Goal: Use online tool/utility: Use online tool/utility

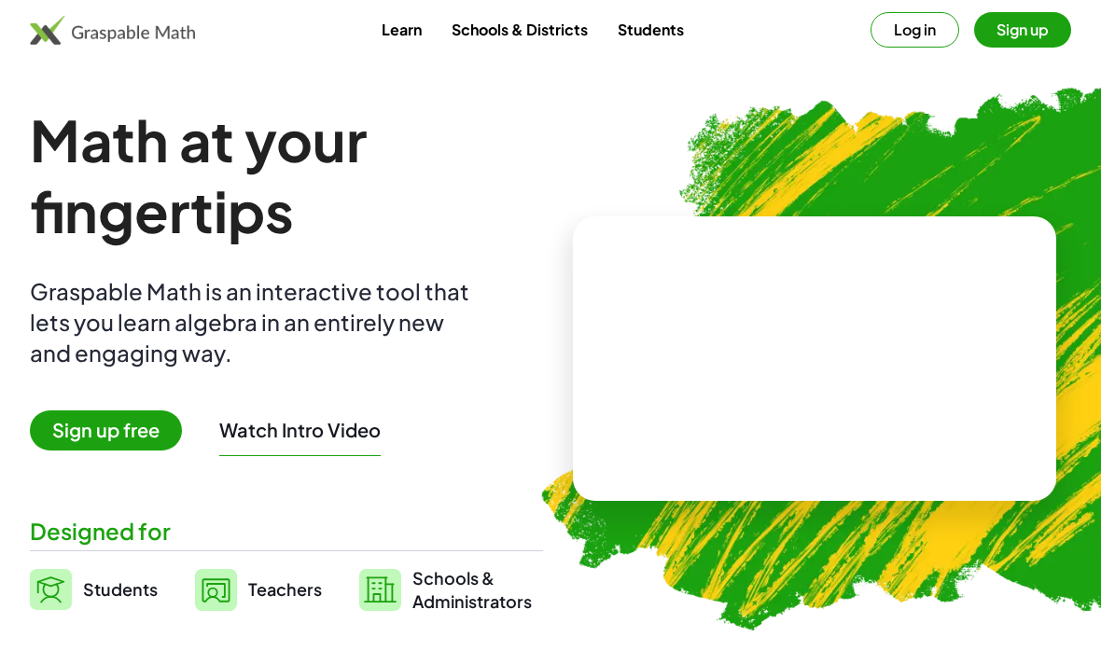
click at [922, 27] on button "Log in" at bounding box center [914, 29] width 89 height 35
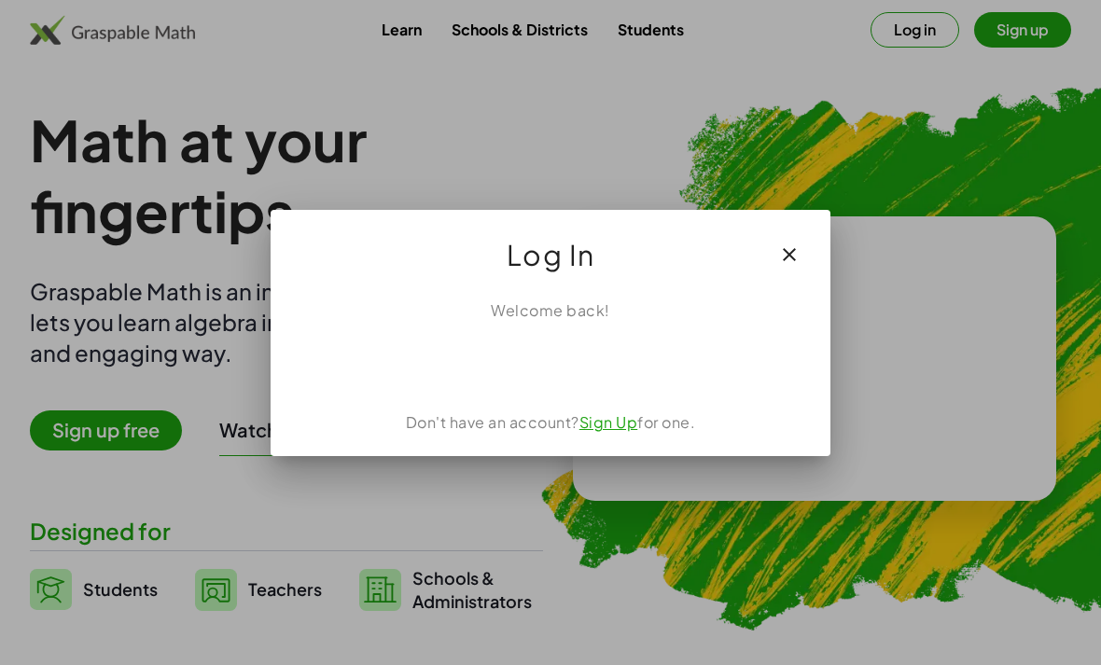
click at [601, 371] on div "ลงชื่อเข้าใช้ด้วย Google เปิดในแท็บใหม่" at bounding box center [550, 362] width 179 height 41
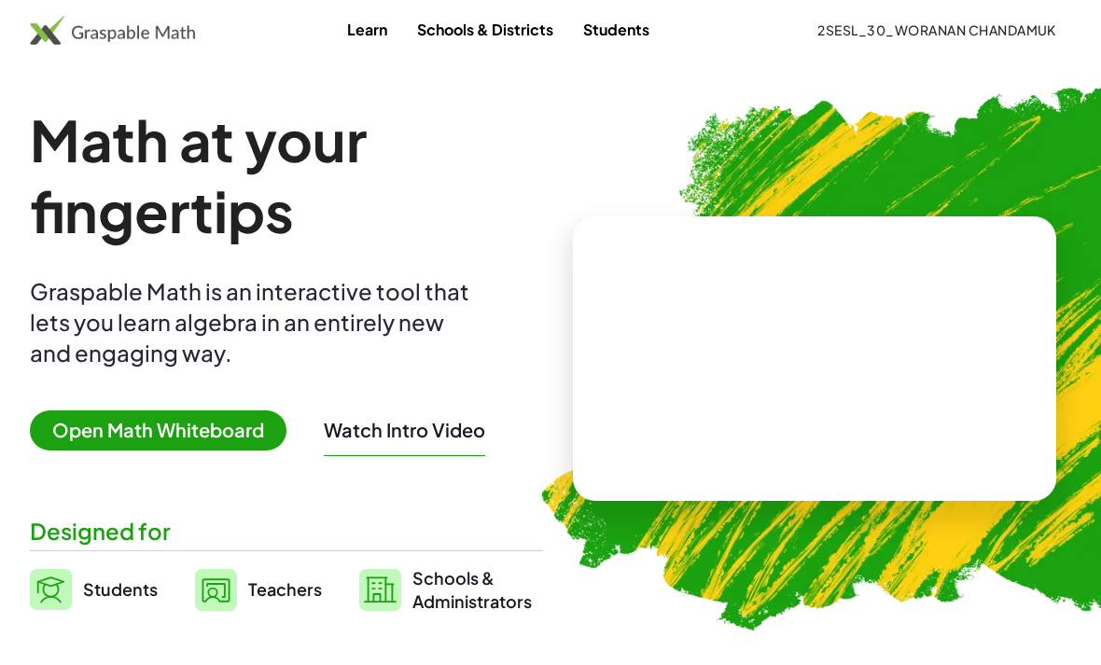
scroll to position [47, 0]
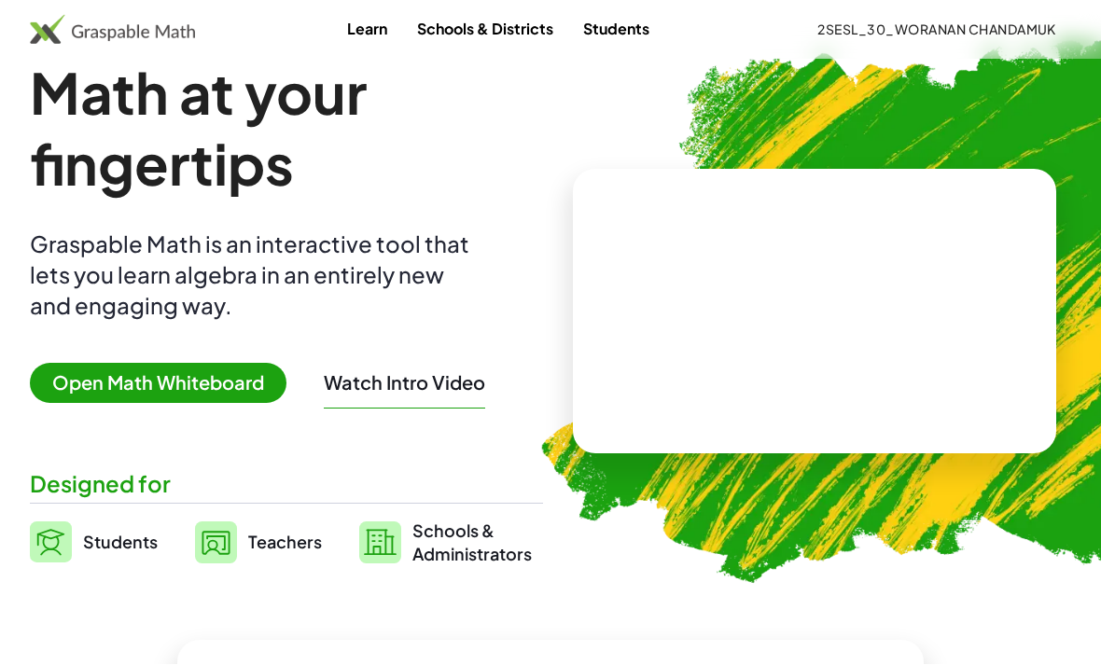
click at [239, 385] on span "Open Math Whiteboard" at bounding box center [158, 384] width 257 height 40
click at [226, 396] on span "Open Math Whiteboard" at bounding box center [158, 384] width 257 height 40
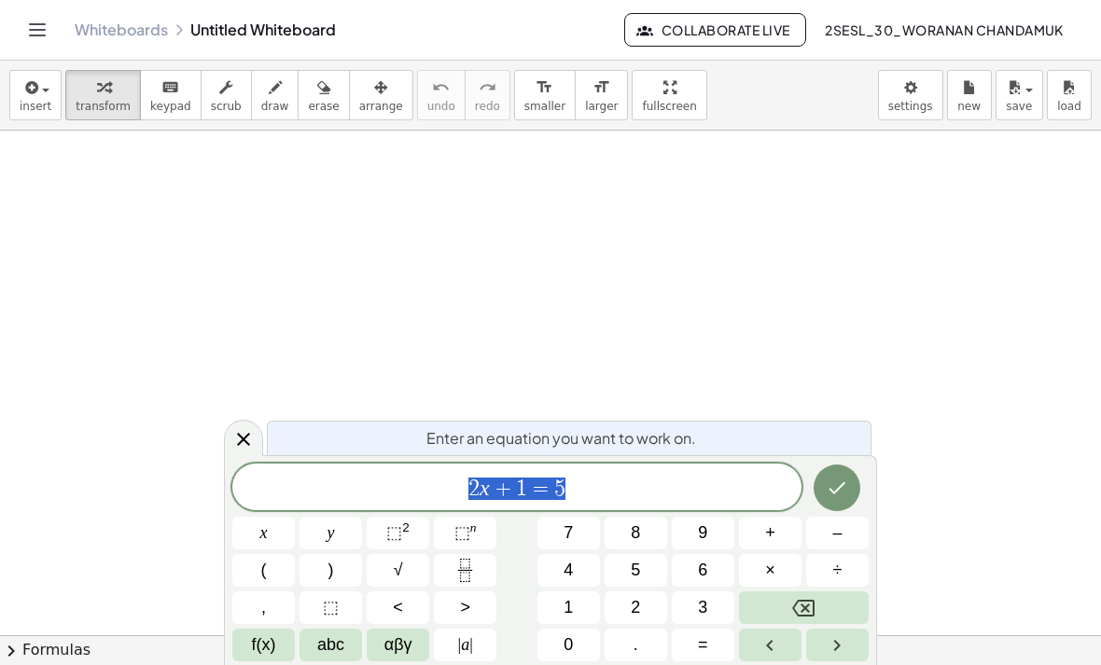
click at [636, 530] on span "8" at bounding box center [635, 533] width 9 height 25
click at [645, 619] on button "2" at bounding box center [636, 607] width 63 height 33
click at [634, 664] on html "Graspable Math Activities Whiteboards Classes Account v1.30.1 | Privacy policy …" at bounding box center [550, 332] width 1101 height 665
click at [794, 655] on button "Left arrow" at bounding box center [770, 645] width 63 height 33
click at [794, 654] on button "Left arrow" at bounding box center [770, 645] width 63 height 33
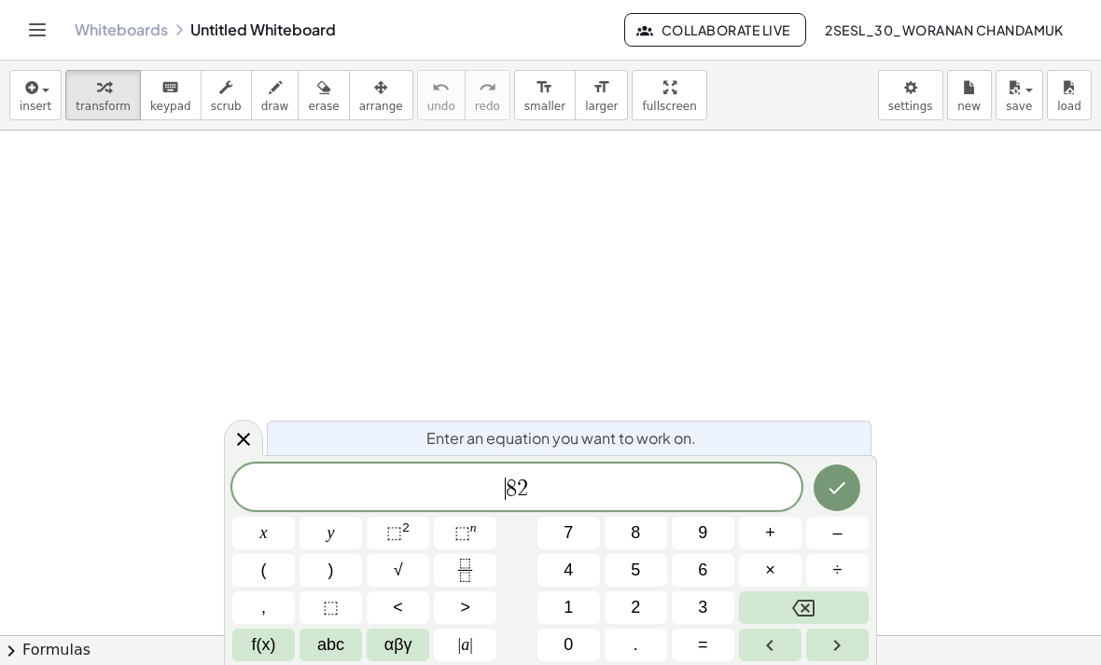
click at [786, 651] on button "Left arrow" at bounding box center [770, 645] width 63 height 33
click at [663, 518] on button "8" at bounding box center [636, 533] width 63 height 33
click at [799, 655] on button "Left arrow" at bounding box center [770, 645] width 63 height 33
click at [832, 660] on button "Right arrow" at bounding box center [837, 645] width 63 height 33
click at [795, 649] on button "Left arrow" at bounding box center [770, 645] width 63 height 33
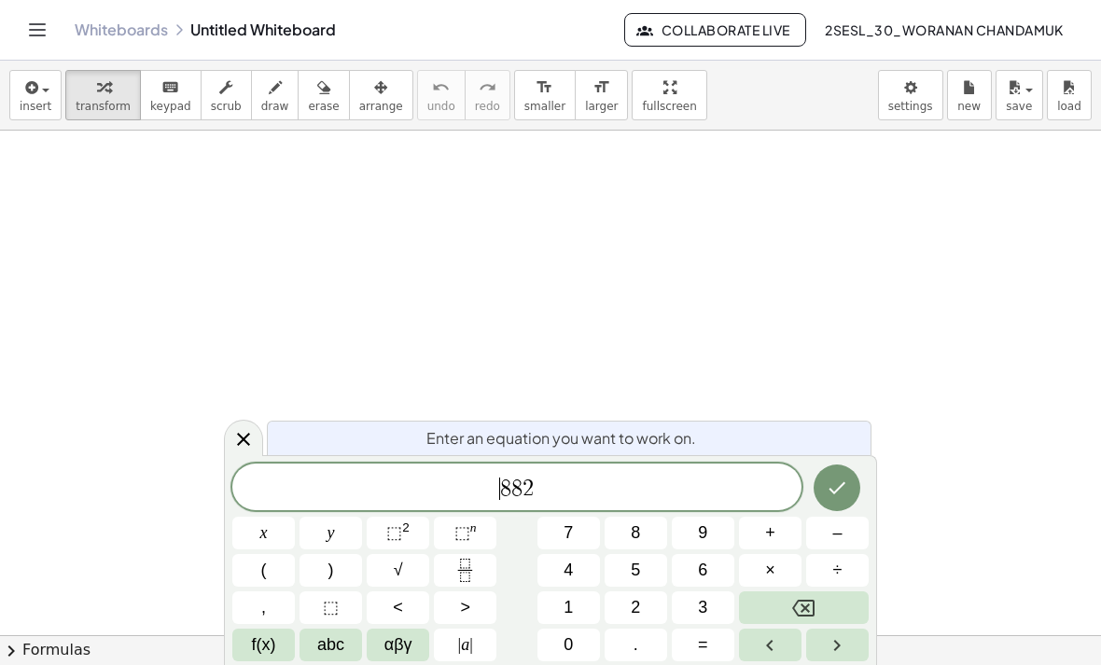
click at [795, 648] on button "Left arrow" at bounding box center [770, 645] width 63 height 33
click at [719, 526] on button "9" at bounding box center [703, 533] width 63 height 33
click at [731, 522] on button "9" at bounding box center [703, 533] width 63 height 33
click at [710, 477] on span "9 9 ​ 8 8 2" at bounding box center [516, 489] width 569 height 26
click at [816, 664] on html "Graspable Math Activities Whiteboards Classes Account v1.30.1 | Privacy policy …" at bounding box center [550, 332] width 1101 height 665
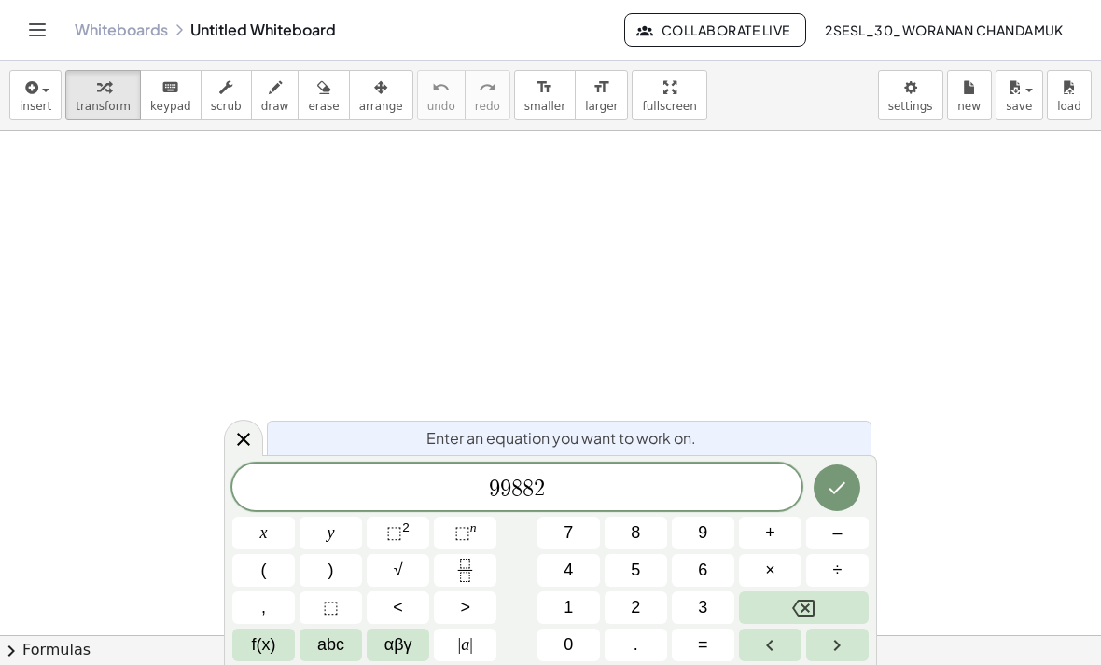
click at [803, 664] on html "Graspable Math Activities Whiteboards Classes Account v1.30.1 | Privacy policy …" at bounding box center [550, 332] width 1101 height 665
click at [814, 658] on button "Right arrow" at bounding box center [837, 645] width 63 height 33
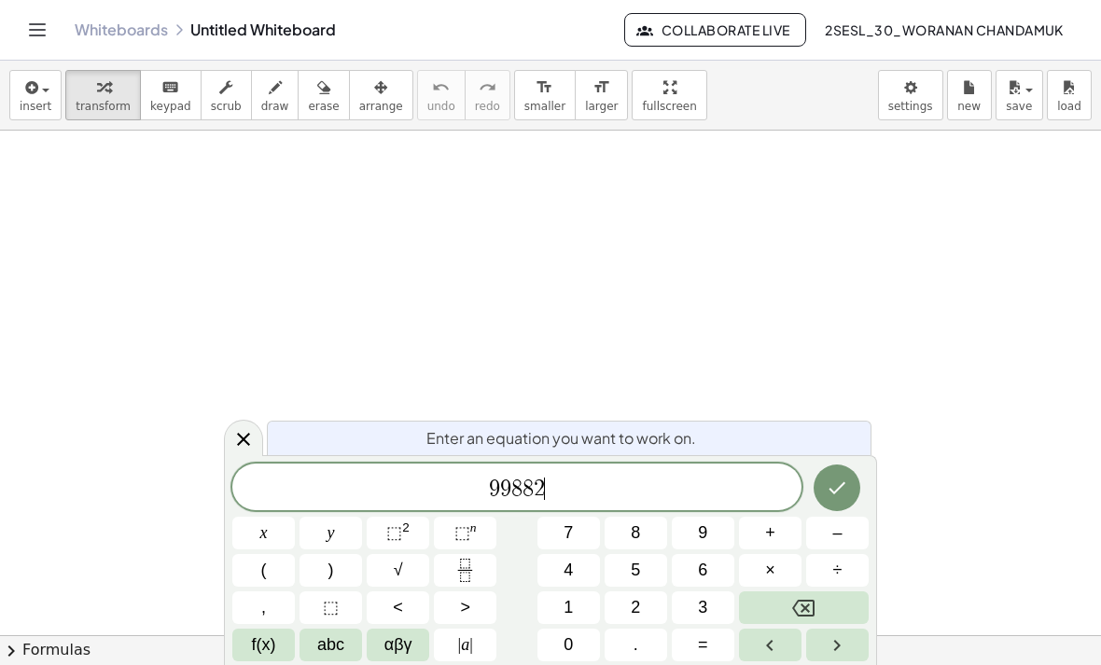
click at [814, 657] on button "Right arrow" at bounding box center [837, 645] width 63 height 33
click at [845, 654] on icon "Right arrow" at bounding box center [837, 645] width 22 height 22
click at [806, 618] on icon "Backspace" at bounding box center [803, 608] width 22 height 22
click at [805, 612] on icon "Backspace" at bounding box center [803, 608] width 22 height 22
click at [804, 612] on icon "Backspace" at bounding box center [803, 608] width 22 height 22
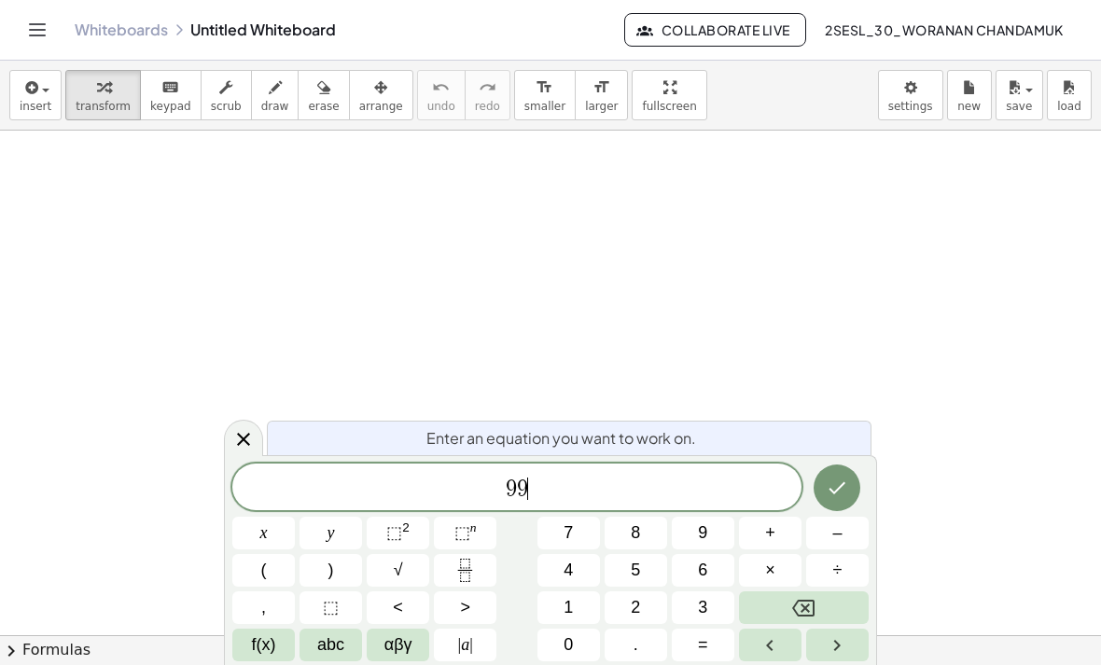
click at [802, 614] on icon "Backspace" at bounding box center [803, 608] width 22 height 22
click at [801, 613] on icon "Backspace" at bounding box center [803, 608] width 22 height 22
click at [639, 570] on span "5" at bounding box center [635, 570] width 9 height 25
click at [637, 648] on span "." at bounding box center [635, 644] width 5 height 25
click at [704, 541] on span "9" at bounding box center [702, 533] width 9 height 25
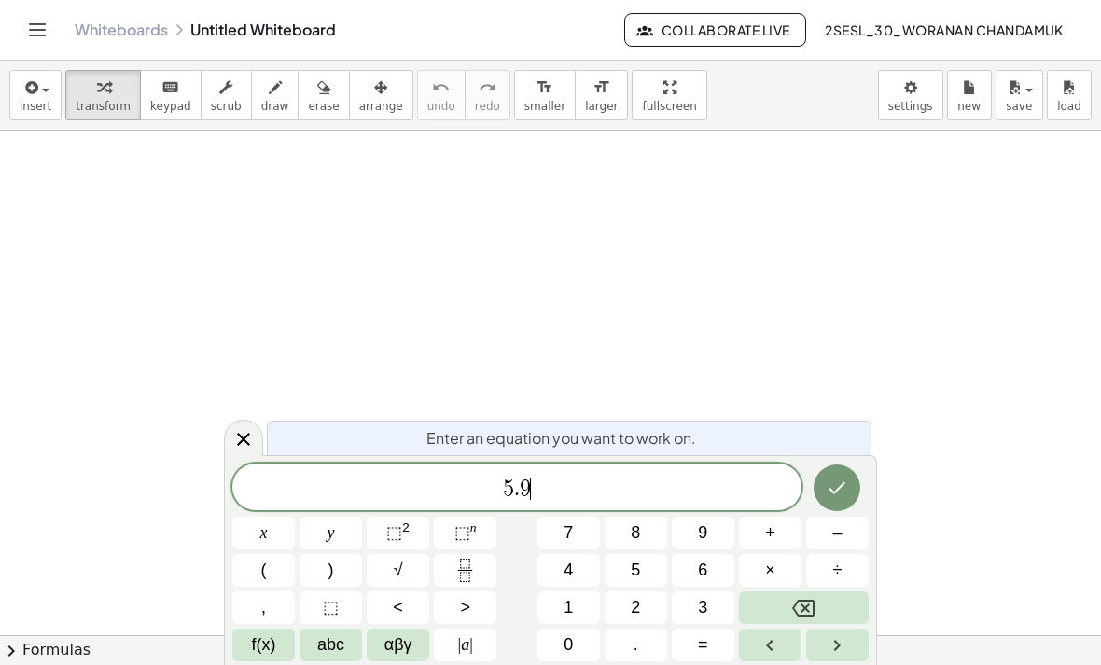
click at [575, 536] on button "7" at bounding box center [568, 533] width 63 height 33
click at [644, 608] on button "2" at bounding box center [636, 607] width 63 height 33
click at [767, 571] on span "×" at bounding box center [770, 570] width 10 height 25
click at [582, 605] on button "1" at bounding box center [568, 607] width 63 height 33
click at [574, 647] on button "0" at bounding box center [568, 645] width 63 height 33
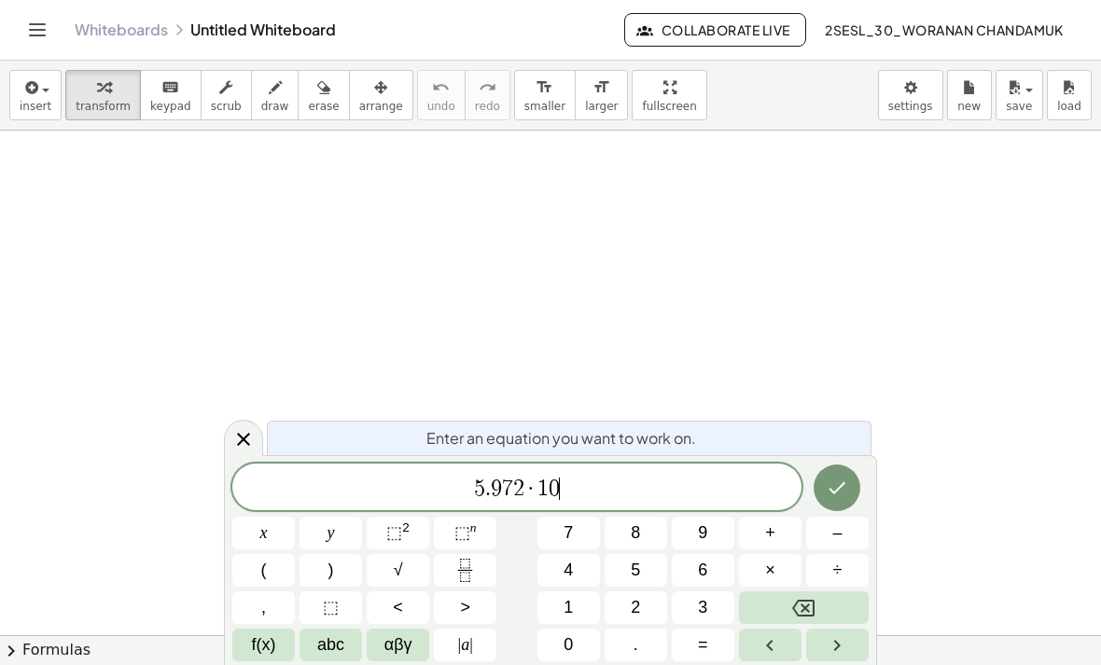
click at [398, 536] on span "⬚" at bounding box center [394, 532] width 16 height 19
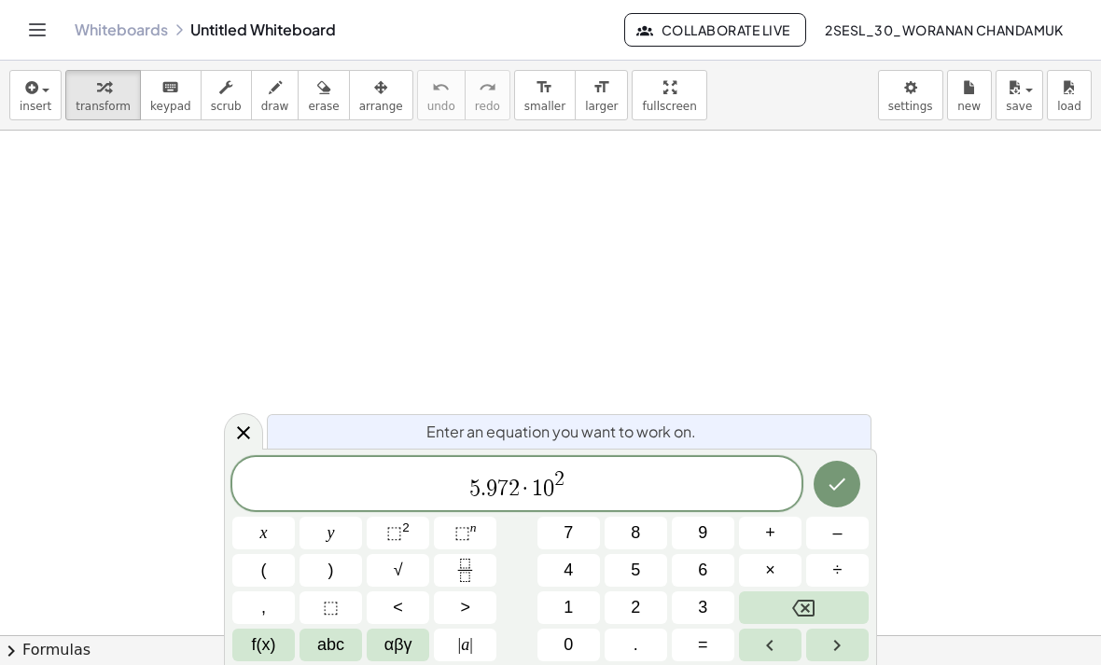
click at [593, 462] on div "5 . 9 7 2 · 1 0 2 ​" at bounding box center [516, 483] width 569 height 53
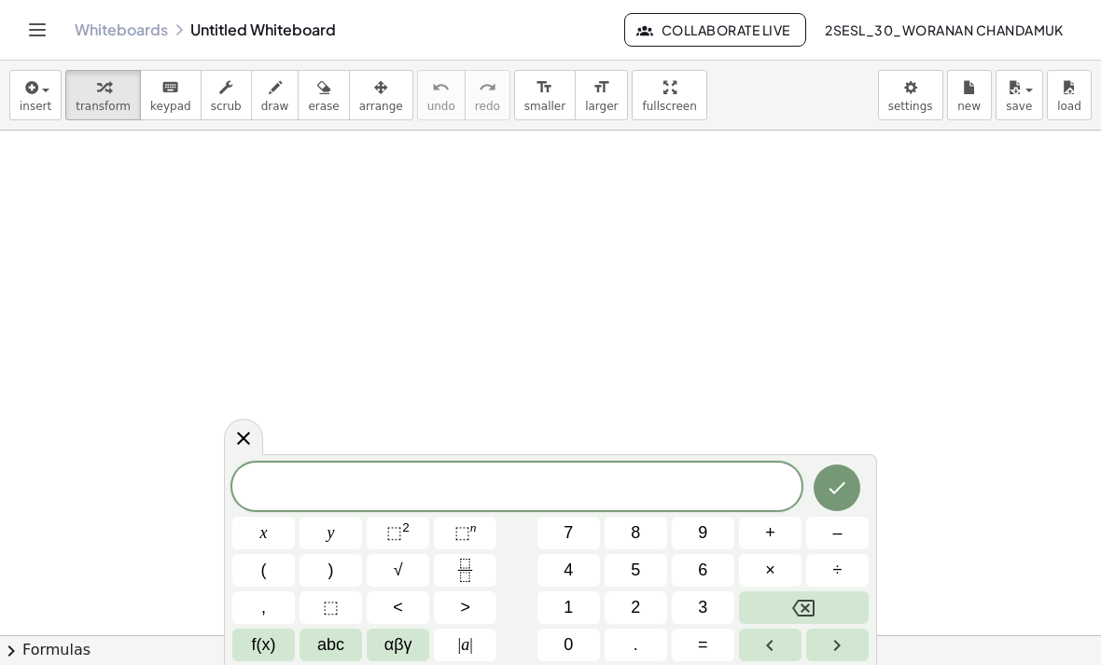
click at [571, 646] on span "0" at bounding box center [567, 644] width 9 height 25
click at [570, 646] on span "0" at bounding box center [567, 644] width 9 height 25
click at [784, 660] on button "Left arrow" at bounding box center [770, 645] width 63 height 33
click at [783, 659] on button "Left arrow" at bounding box center [770, 645] width 63 height 33
click at [786, 650] on button "Left arrow" at bounding box center [770, 645] width 63 height 33
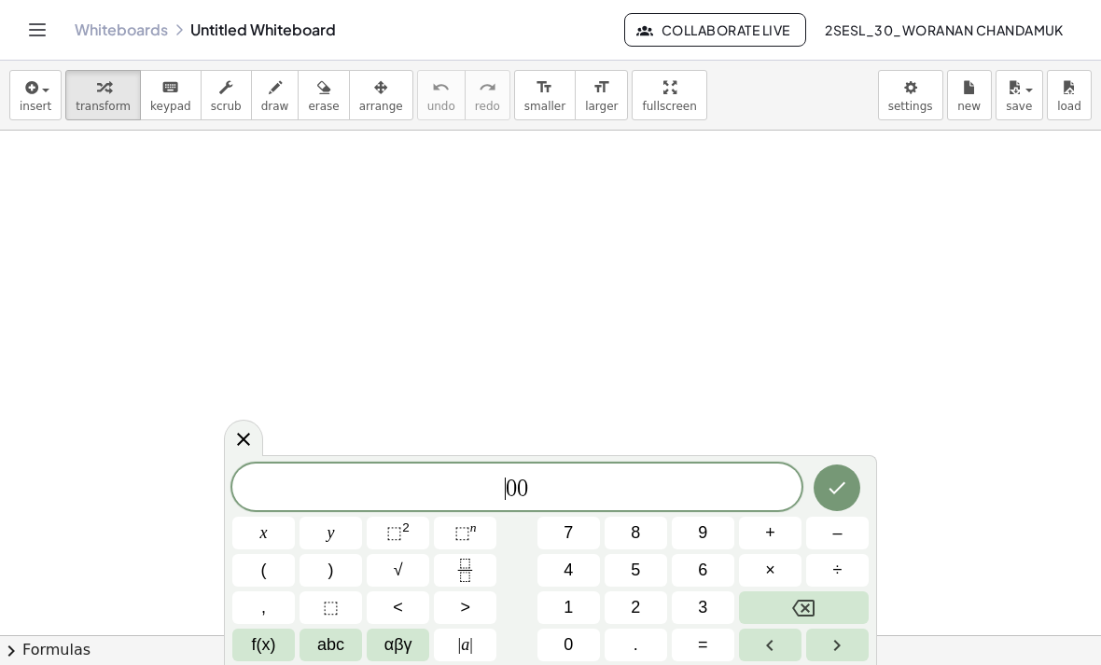
click at [662, 533] on button "8" at bounding box center [636, 533] width 63 height 33
click at [711, 522] on button "9" at bounding box center [703, 533] width 63 height 33
click at [727, 518] on button "9" at bounding box center [703, 533] width 63 height 33
click at [841, 646] on icon "Right arrow" at bounding box center [837, 645] width 22 height 22
click at [841, 645] on icon "Right arrow" at bounding box center [837, 645] width 22 height 22
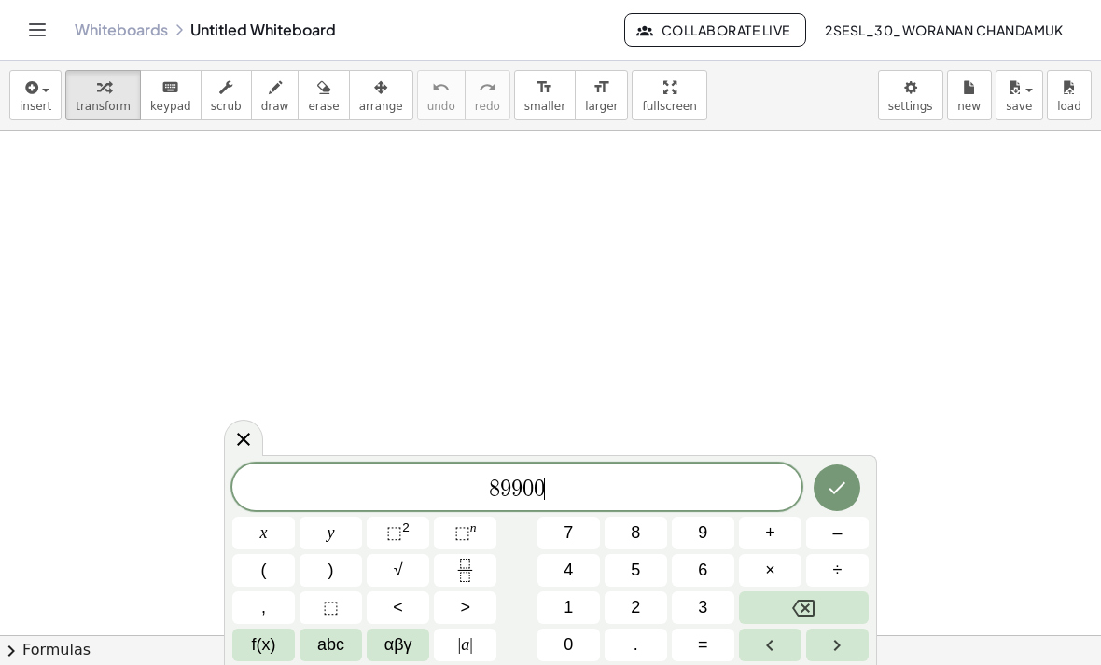
click at [845, 648] on icon "Right arrow" at bounding box center [837, 645] width 22 height 22
click at [844, 647] on icon "Right arrow" at bounding box center [837, 645] width 22 height 22
click at [841, 646] on icon "Right arrow" at bounding box center [837, 645] width 22 height 22
click at [799, 592] on button "Backspace" at bounding box center [804, 607] width 130 height 33
click at [799, 591] on button "Backspace" at bounding box center [804, 607] width 130 height 33
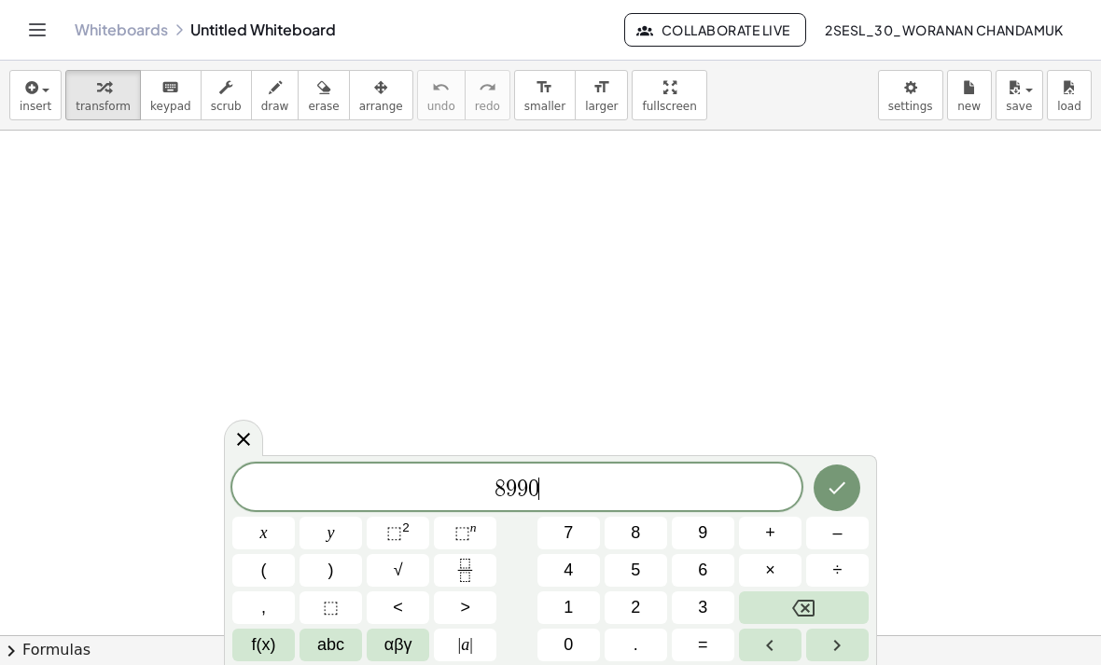
click at [794, 584] on button "×" at bounding box center [770, 570] width 63 height 33
click at [800, 590] on div "8 9 9 · ​ x y ⬚ 2 ⬚ n 7 8 9 + – ( ) √ 4 5 6 × ÷ , ⬚ < > 1 2 3 f(x) abc αβγ | a …" at bounding box center [550, 563] width 636 height 198
click at [807, 606] on icon "Backspace" at bounding box center [803, 608] width 22 height 17
click at [806, 605] on icon "Backspace" at bounding box center [803, 608] width 22 height 22
click at [807, 606] on icon "Backspace" at bounding box center [803, 608] width 22 height 17
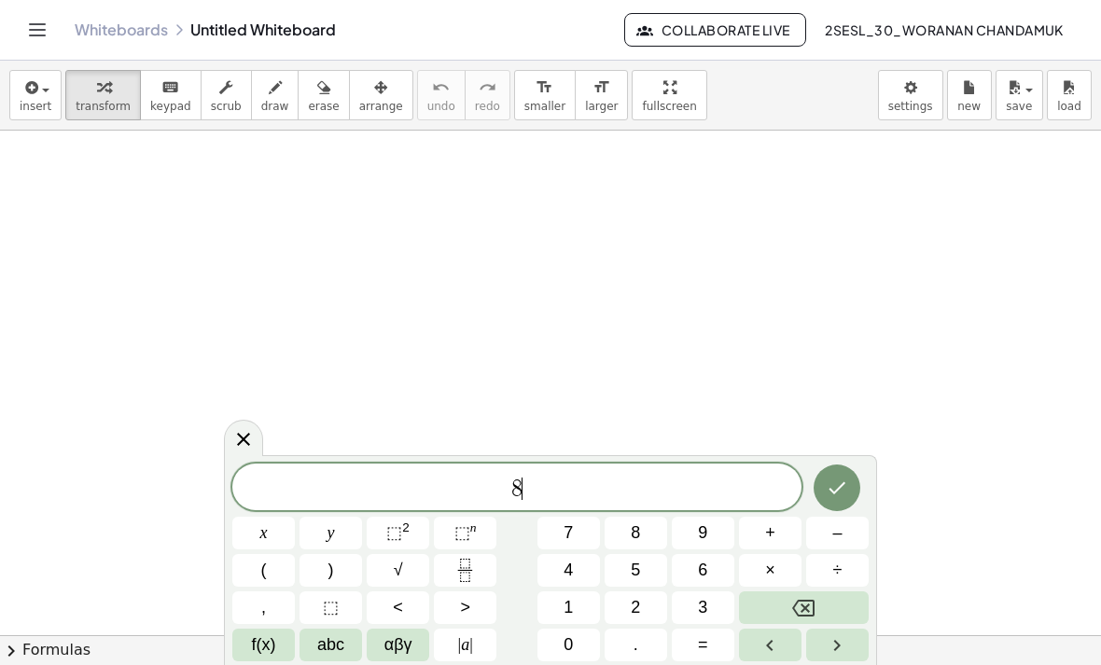
click at [806, 605] on icon "Backspace" at bounding box center [803, 608] width 22 height 22
click at [806, 608] on icon "Backspace" at bounding box center [803, 608] width 22 height 17
click at [634, 577] on span "5" at bounding box center [635, 570] width 9 height 25
click at [637, 646] on span "." at bounding box center [635, 644] width 5 height 25
click at [709, 568] on button "6" at bounding box center [703, 570] width 63 height 33
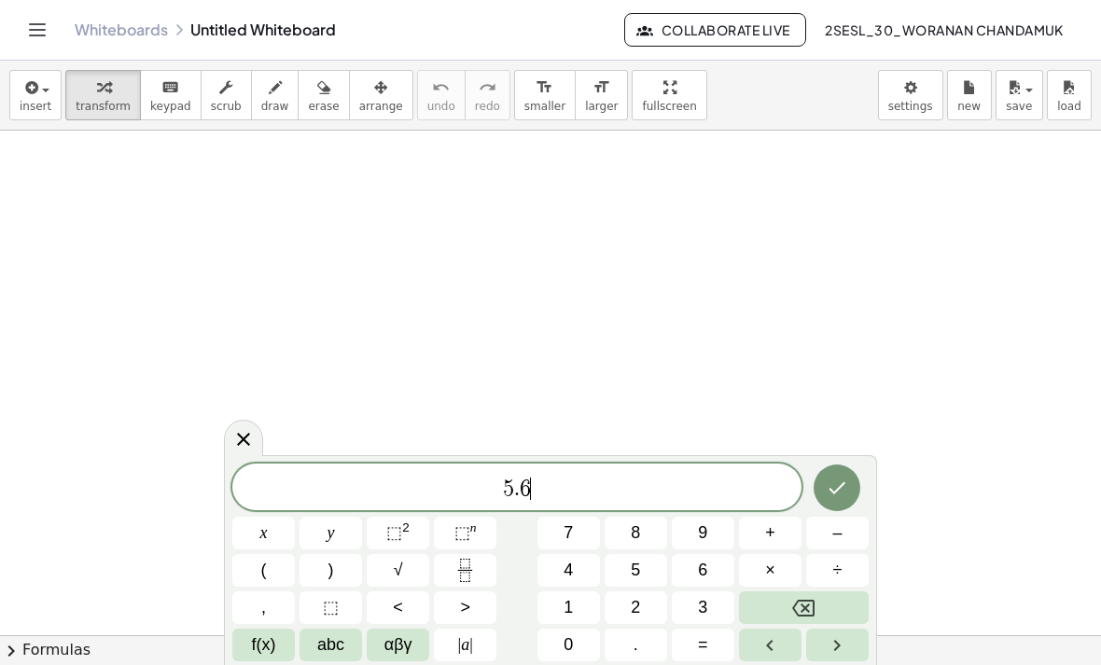
click at [792, 618] on icon "Backspace" at bounding box center [803, 608] width 22 height 22
click at [699, 544] on span "9" at bounding box center [702, 533] width 9 height 25
click at [572, 540] on span "7" at bounding box center [567, 533] width 9 height 25
click at [645, 605] on button "2" at bounding box center [636, 607] width 63 height 33
click at [760, 571] on button "×" at bounding box center [770, 570] width 63 height 33
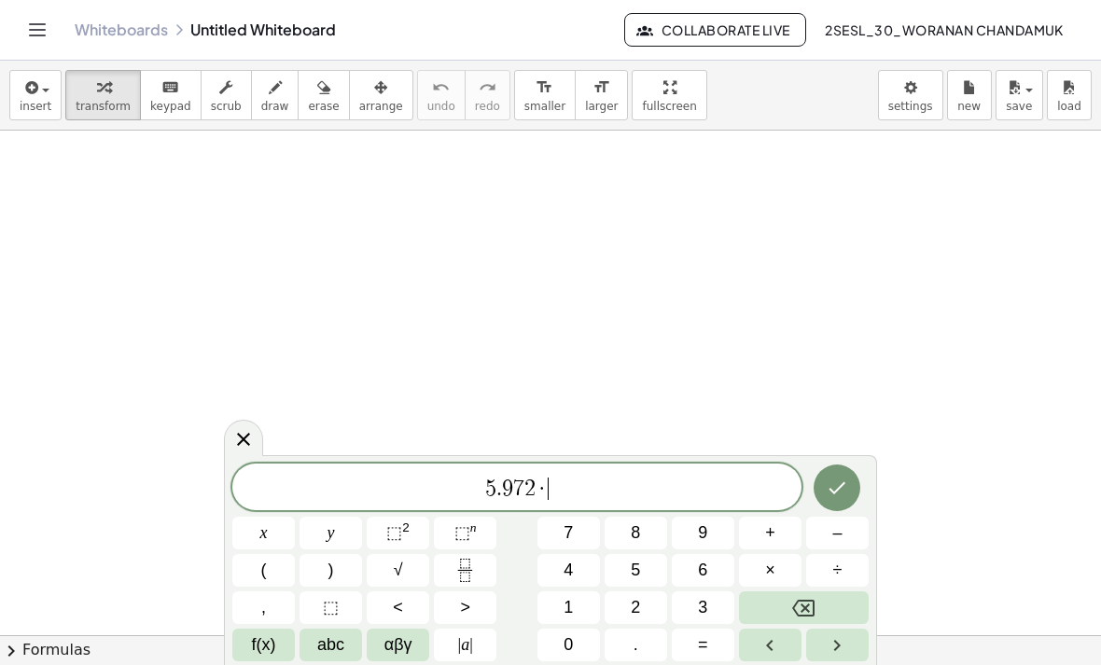
click at [565, 611] on span "1" at bounding box center [567, 607] width 9 height 25
click at [572, 646] on span "0" at bounding box center [567, 644] width 9 height 25
click at [478, 583] on button "Fraction" at bounding box center [465, 570] width 63 height 33
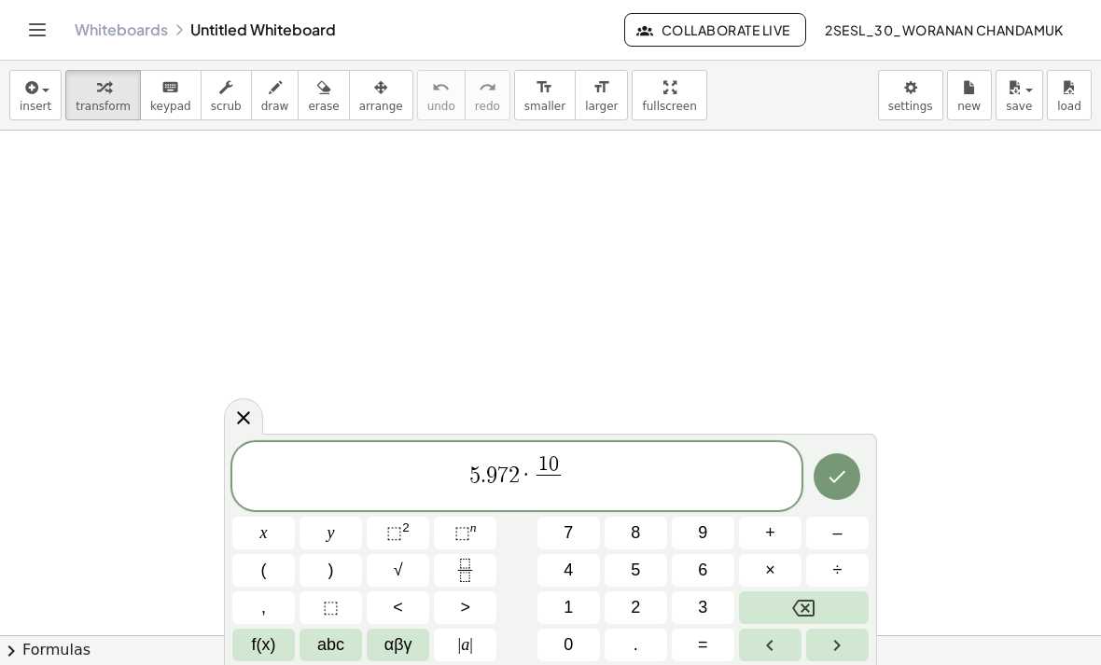
click at [806, 621] on button "Backspace" at bounding box center [804, 607] width 130 height 33
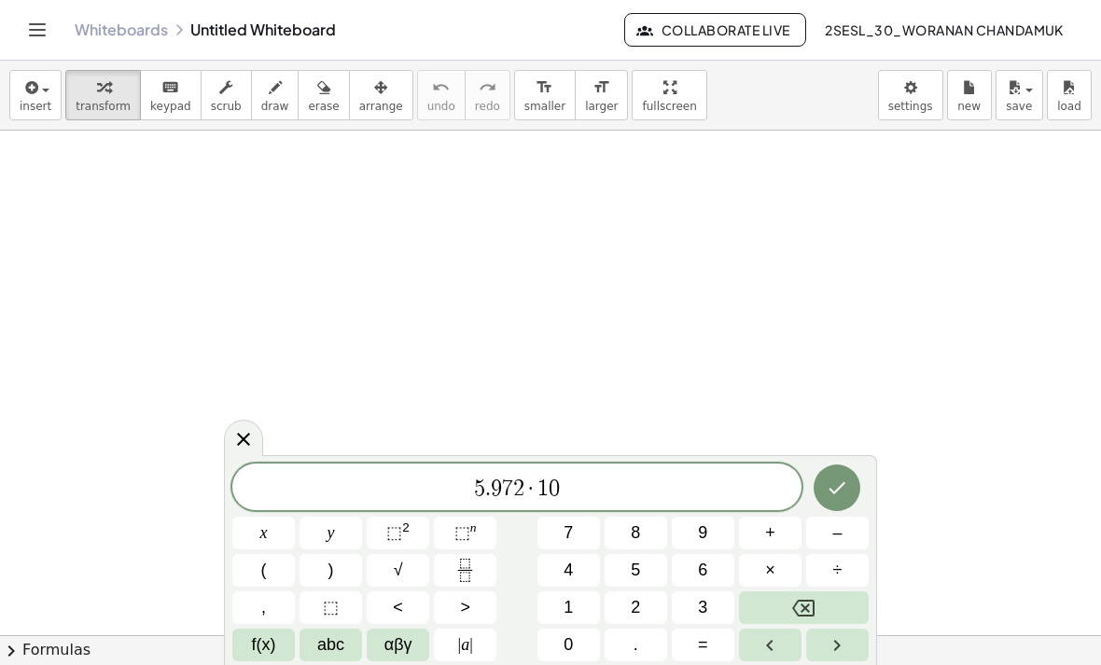
click at [465, 548] on button "⬚ n" at bounding box center [465, 533] width 63 height 33
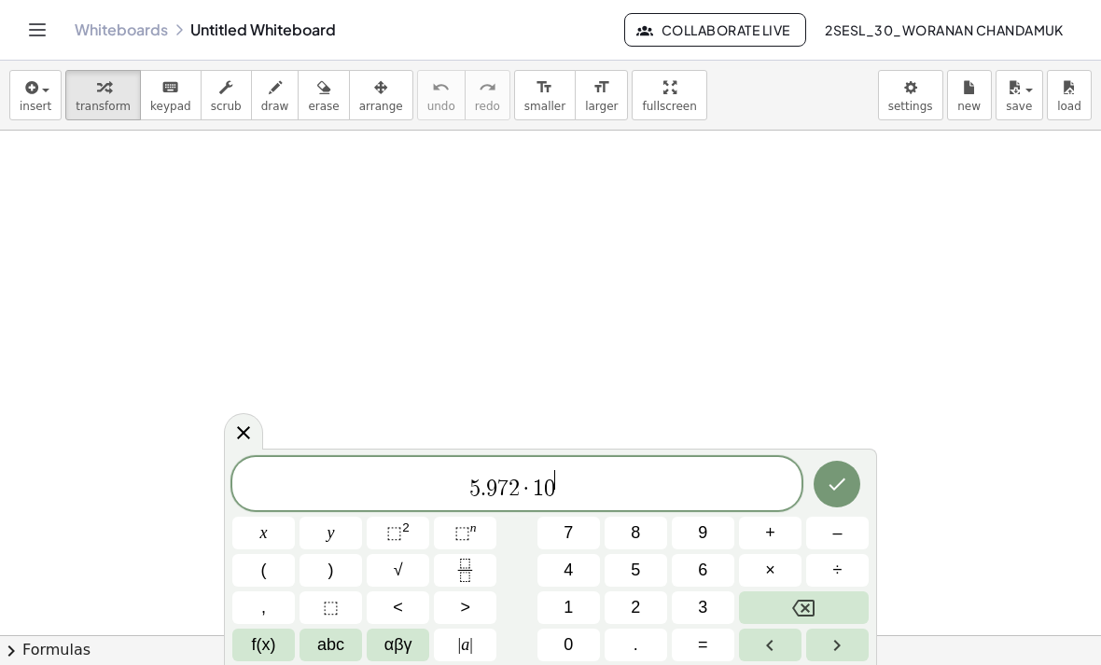
click at [633, 621] on button "2" at bounding box center [636, 607] width 63 height 33
click at [573, 591] on button "1" at bounding box center [568, 607] width 63 height 33
click at [794, 623] on button "Backspace" at bounding box center [804, 607] width 130 height 33
click at [569, 563] on span "4" at bounding box center [567, 570] width 9 height 25
click at [813, 522] on button "–" at bounding box center [837, 533] width 63 height 33
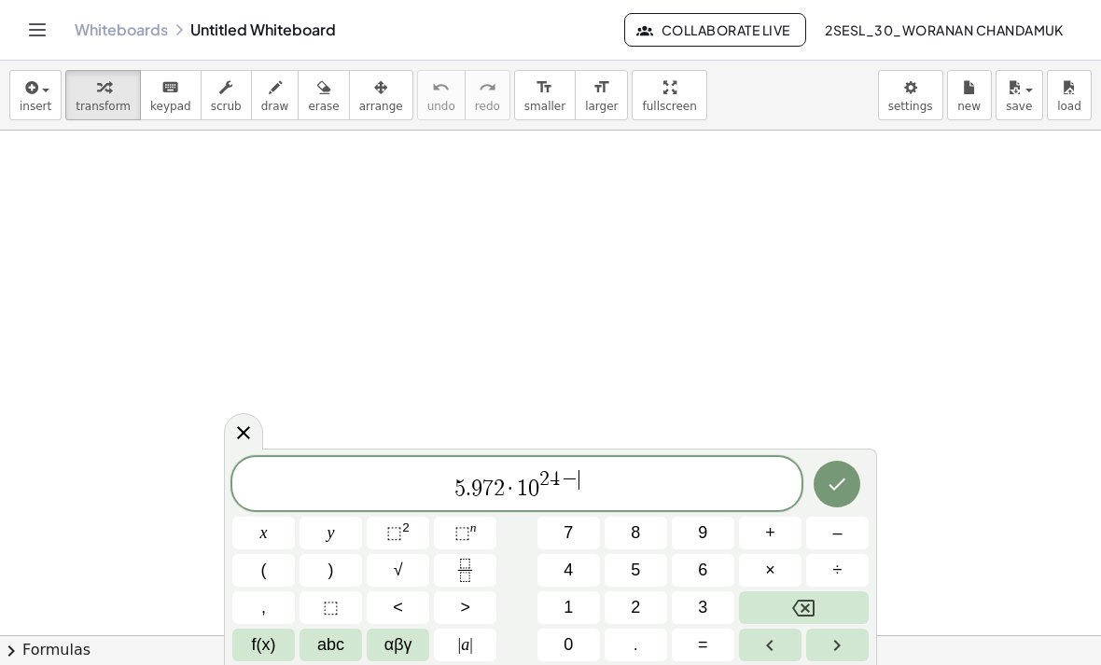
click at [797, 622] on button "Backspace" at bounding box center [804, 607] width 130 height 33
click at [838, 519] on button "–" at bounding box center [837, 533] width 63 height 33
click at [798, 610] on icon "Backspace" at bounding box center [803, 608] width 22 height 22
click at [829, 497] on button "Done" at bounding box center [836, 484] width 47 height 47
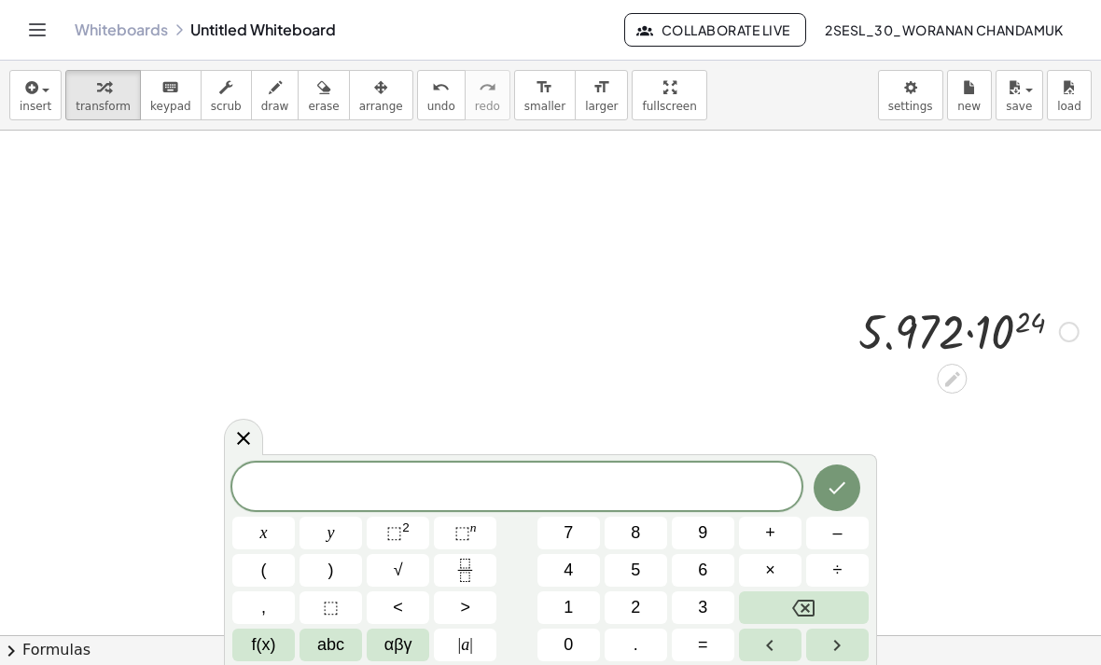
scroll to position [152, 0]
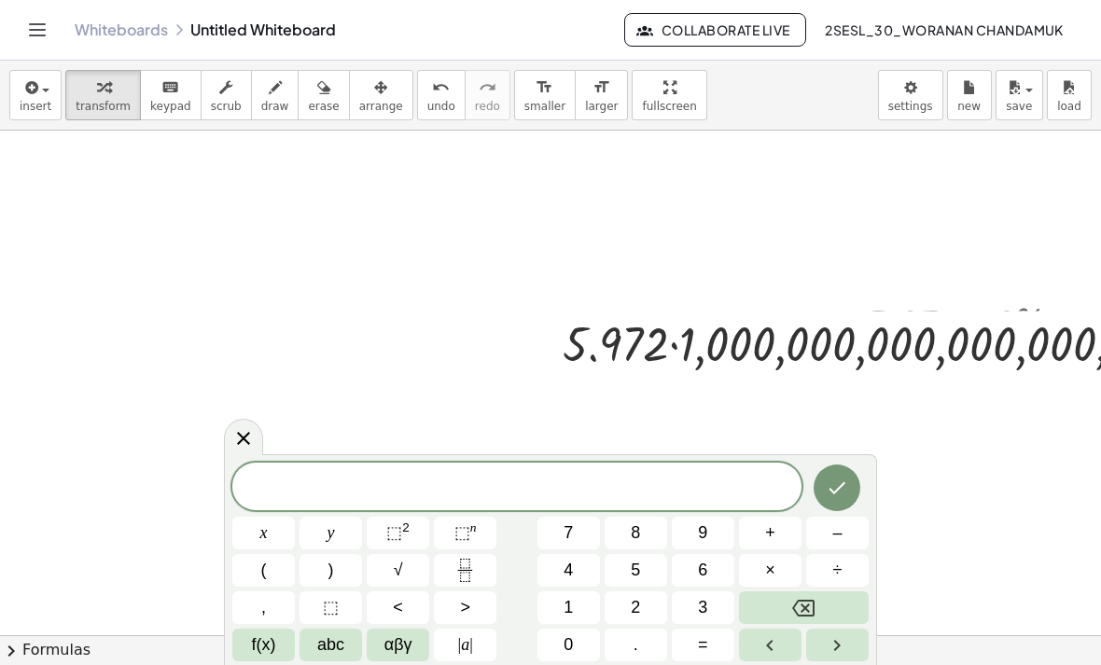
click at [250, 482] on span at bounding box center [516, 488] width 569 height 28
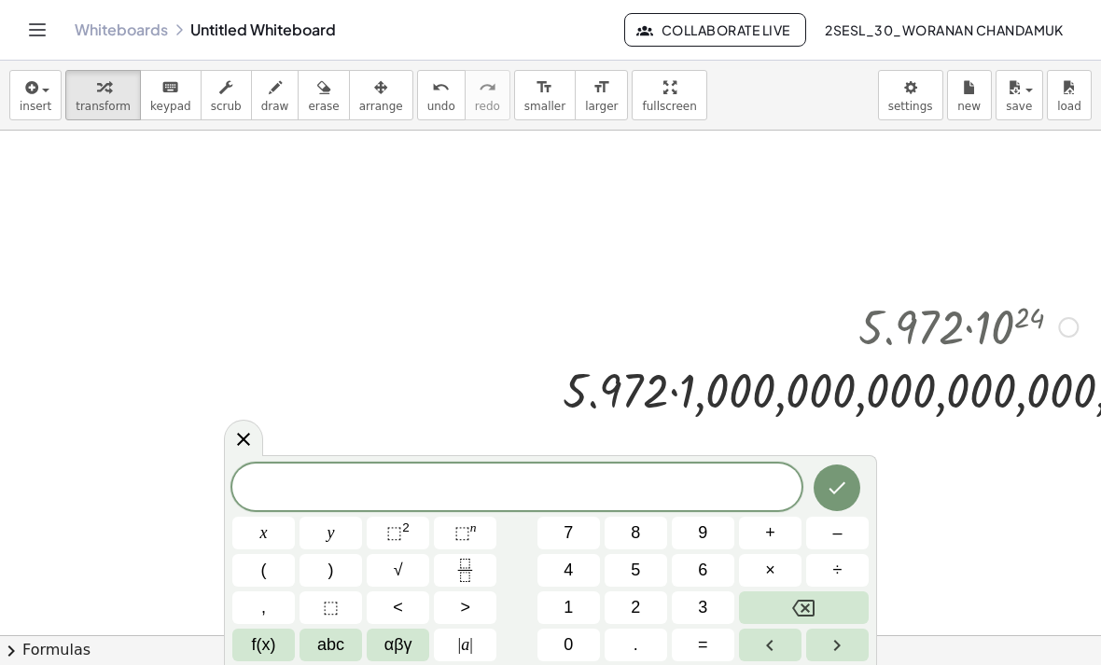
click at [255, 486] on span "​" at bounding box center [516, 489] width 569 height 26
click at [246, 471] on div "​" at bounding box center [516, 487] width 569 height 47
click at [247, 481] on span "​" at bounding box center [516, 489] width 569 height 26
click at [238, 486] on span at bounding box center [516, 488] width 569 height 28
click at [238, 497] on span "​" at bounding box center [516, 489] width 569 height 26
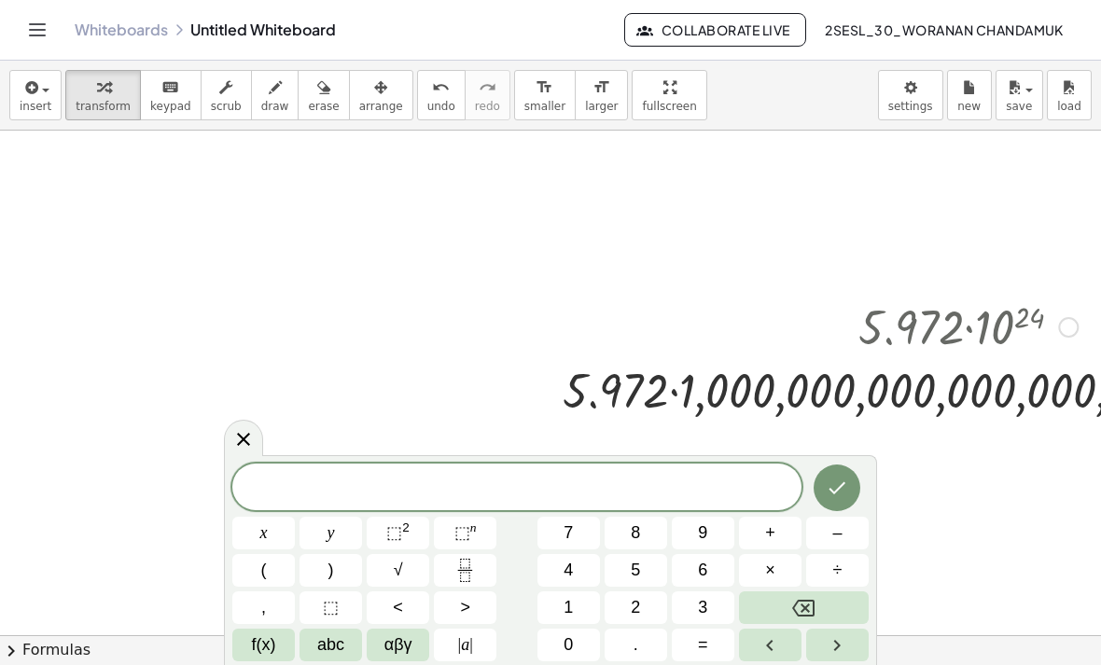
click at [839, 537] on span "–" at bounding box center [836, 533] width 9 height 25
click at [847, 534] on button "–" at bounding box center [837, 533] width 63 height 33
click at [828, 504] on button "Done" at bounding box center [836, 488] width 47 height 47
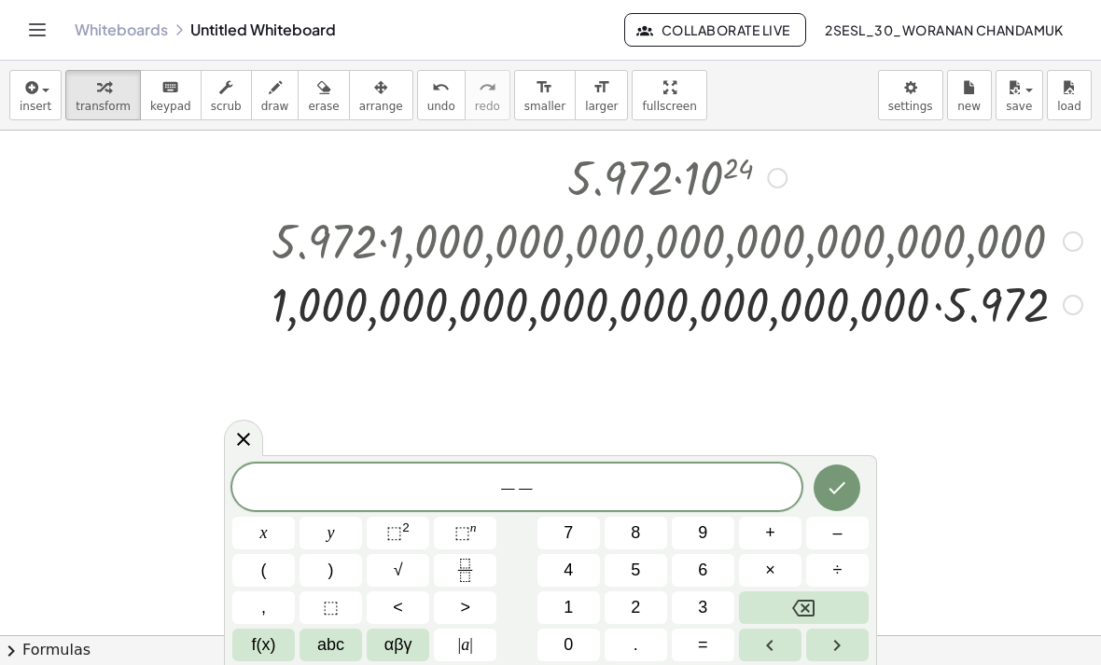
scroll to position [302, 291]
click at [934, 295] on div at bounding box center [676, 302] width 829 height 63
click at [946, 299] on div at bounding box center [676, 302] width 829 height 63
click at [945, 298] on div at bounding box center [676, 302] width 829 height 63
click at [949, 304] on div at bounding box center [676, 302] width 829 height 63
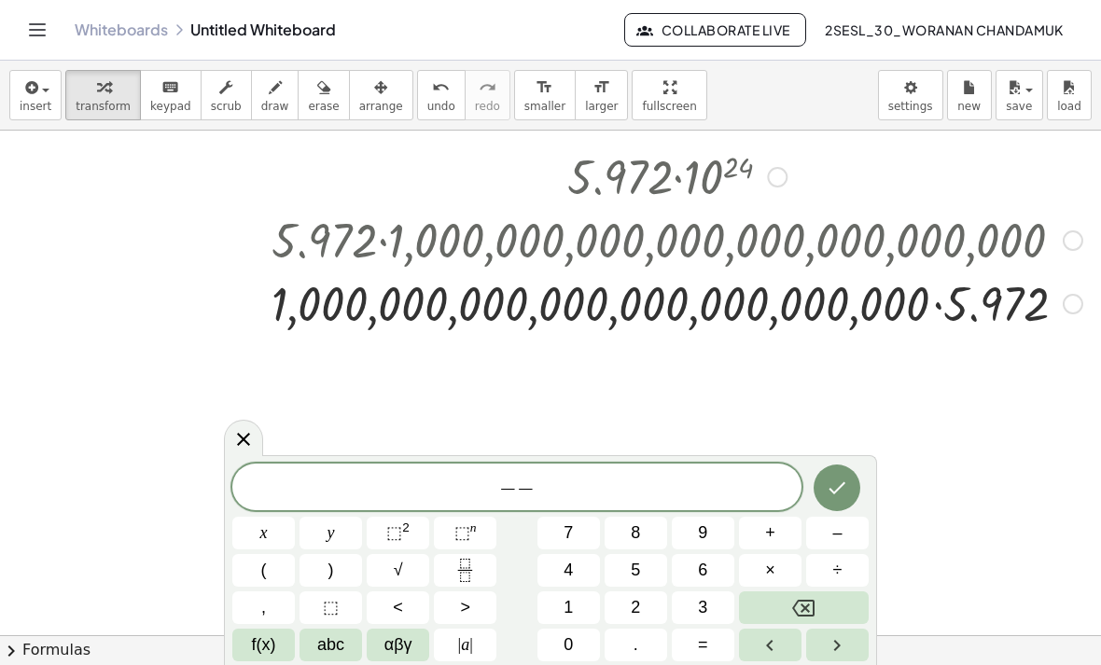
click at [929, 297] on div at bounding box center [676, 302] width 829 height 63
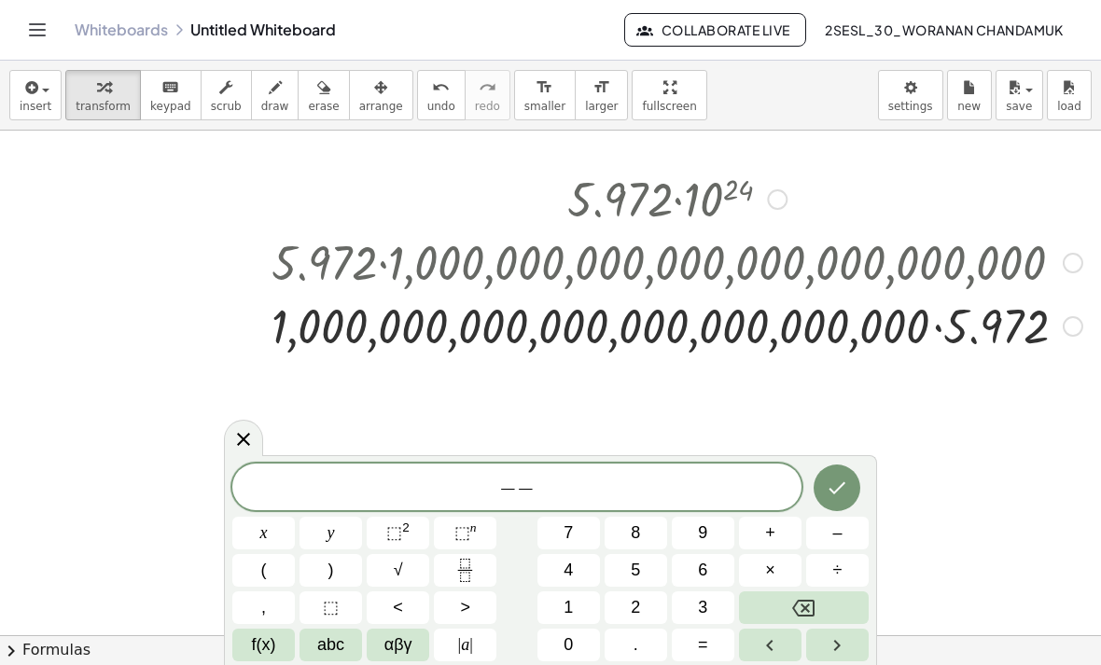
scroll to position [280, 291]
click at [935, 313] on div at bounding box center [676, 324] width 829 height 63
click at [938, 327] on div at bounding box center [676, 324] width 829 height 63
click at [938, 326] on div at bounding box center [676, 324] width 829 height 63
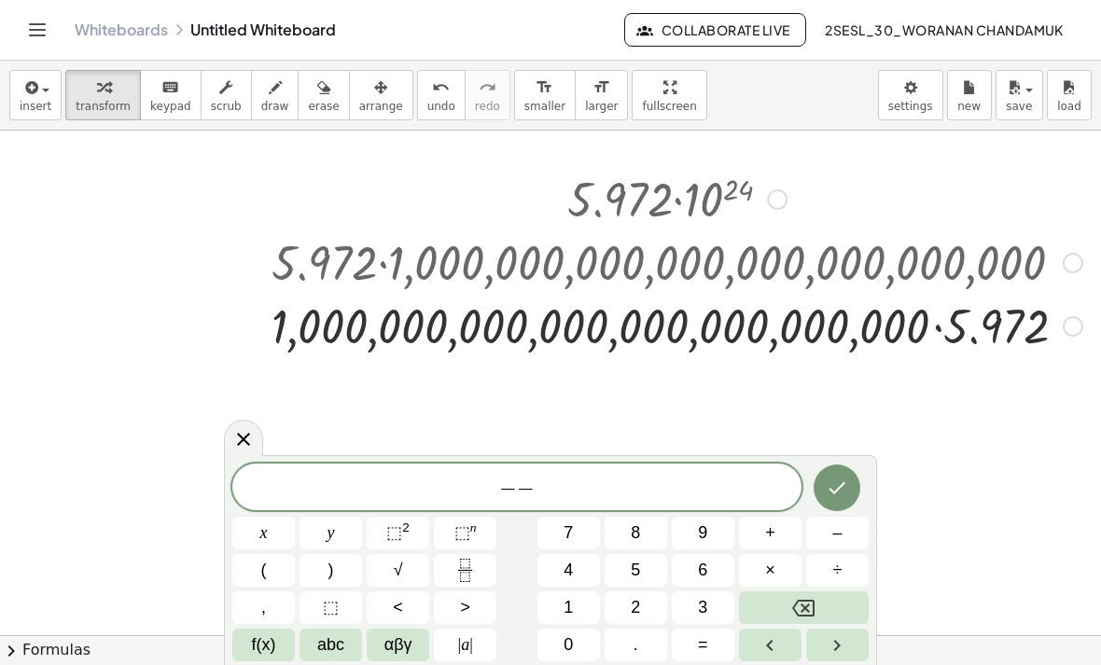
click at [924, 320] on div at bounding box center [676, 324] width 829 height 63
click at [924, 324] on div at bounding box center [676, 324] width 829 height 63
click at [923, 324] on div at bounding box center [676, 324] width 829 height 63
click at [917, 325] on div at bounding box center [676, 324] width 829 height 63
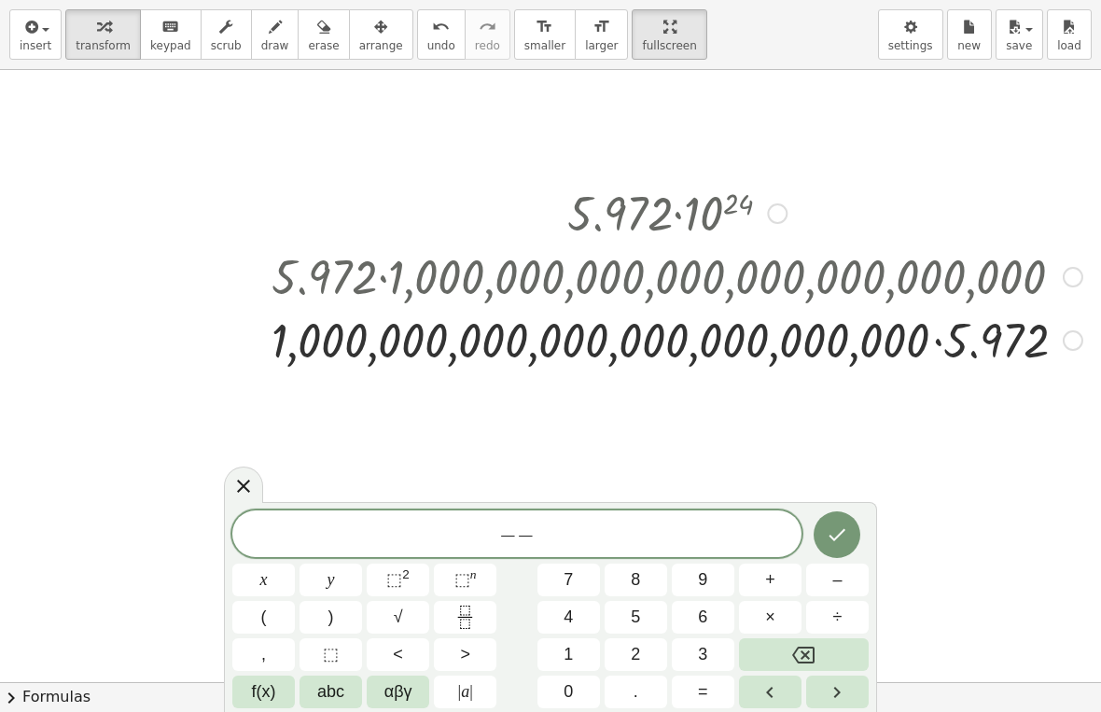
scroll to position [204, 291]
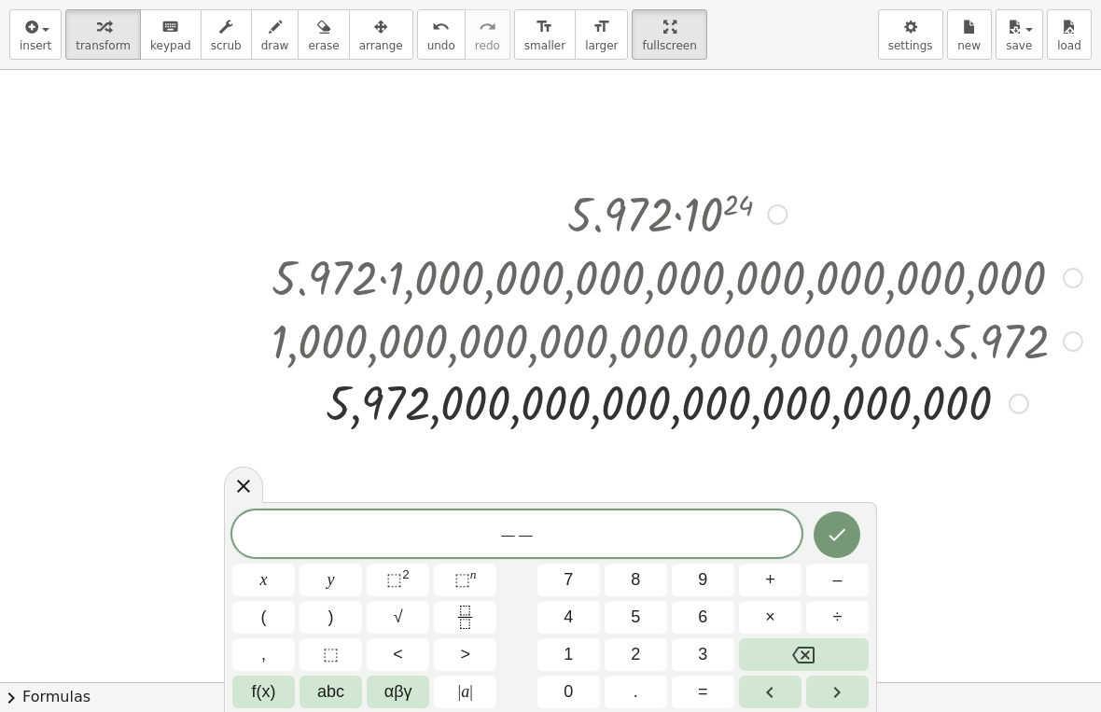
click at [374, 550] on div "− −" at bounding box center [516, 533] width 569 height 47
click at [603, 507] on div "​ − − x y ⬚ 2 ⬚ n 7 8 9 + – ( ) √ 4 5 6 × ÷ , ⬚ < > 1 2 3 f(x) abc αβγ | a | 0 …" at bounding box center [550, 607] width 653 height 210
click at [735, 531] on span "​ − −" at bounding box center [516, 535] width 569 height 26
click at [799, 610] on button "×" at bounding box center [770, 617] width 63 height 33
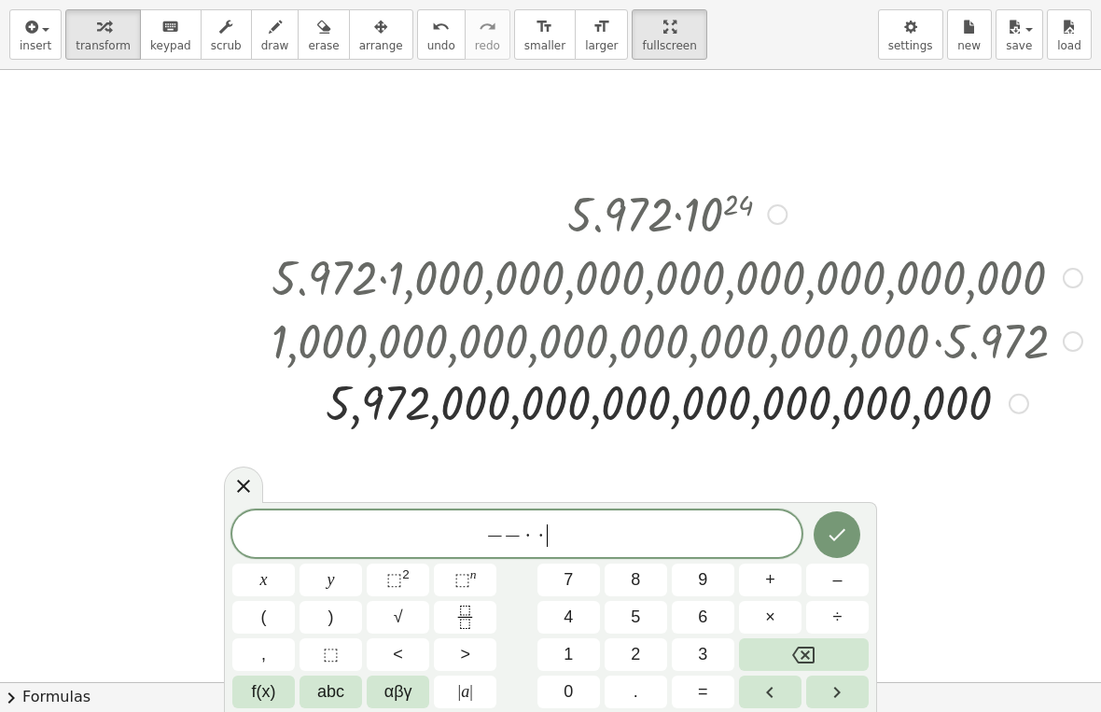
click at [799, 611] on button "×" at bounding box center [770, 617] width 63 height 33
click at [803, 612] on div "− − · · · ​ x y ⬚ 2 ⬚ n 7 8 9 + – ( ) √ 4 5 6 × ÷ , ⬚ < > 1 2 3 f(x) abc αβγ | …" at bounding box center [550, 609] width 636 height 198
click at [809, 614] on button "÷" at bounding box center [837, 617] width 63 height 33
click at [809, 613] on button "÷" at bounding box center [837, 617] width 63 height 33
click at [804, 616] on div "− − · · · ÷ ÷ ​ x y ⬚ 2 ⬚ n 7 8 9 + – ( ) √ 4 5 6 × ÷ , ⬚ < > 1 2 3 f(x) abc αβ…" at bounding box center [550, 609] width 636 height 198
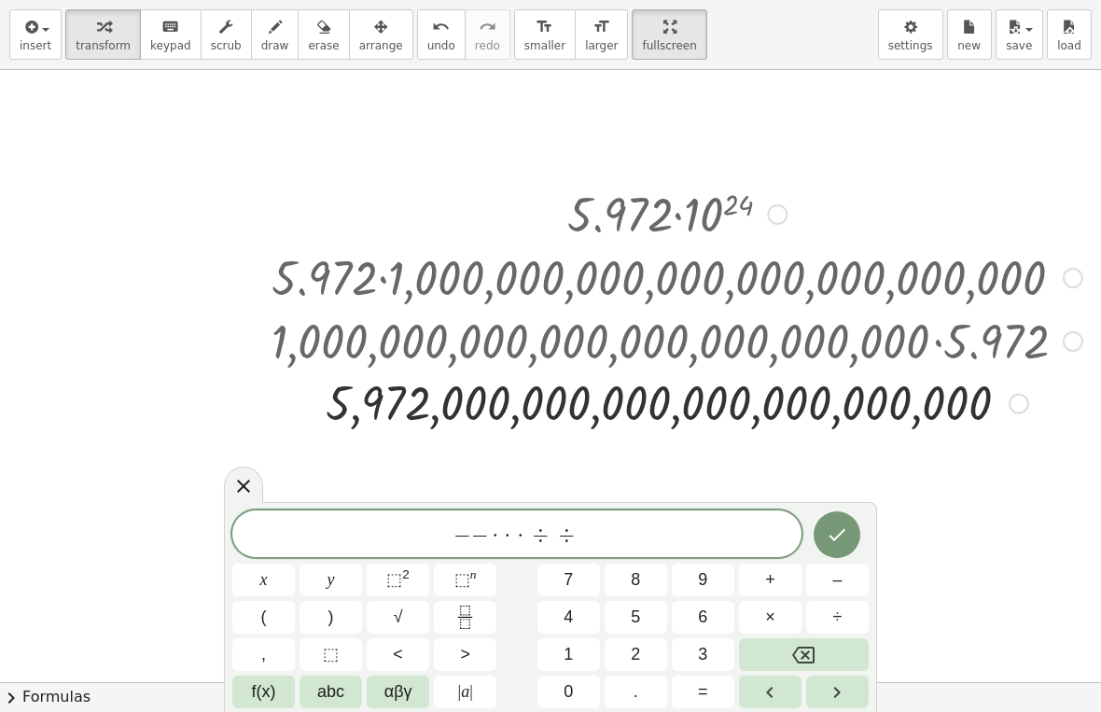
click at [808, 646] on icon "Backspace" at bounding box center [803, 655] width 22 height 22
click at [808, 650] on icon "Backspace" at bounding box center [803, 655] width 22 height 22
click at [806, 648] on icon "Backspace" at bounding box center [803, 655] width 22 height 22
click at [803, 647] on icon "Backspace" at bounding box center [803, 654] width 22 height 17
click at [796, 645] on icon "Backspace" at bounding box center [803, 655] width 22 height 22
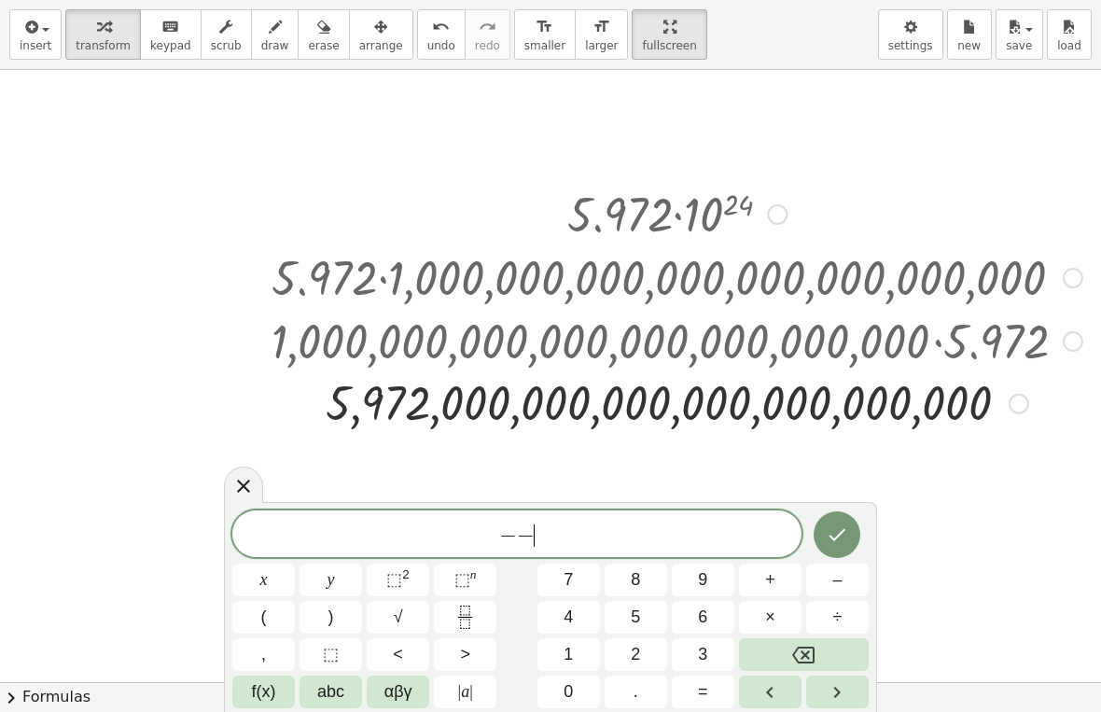
click at [803, 646] on icon "Backspace" at bounding box center [803, 655] width 22 height 22
click at [815, 646] on button "Backspace" at bounding box center [804, 654] width 130 height 33
click at [646, 612] on button "5" at bounding box center [636, 617] width 63 height 33
click at [700, 582] on span "9" at bounding box center [702, 579] width 9 height 25
click at [580, 577] on button "7" at bounding box center [568, 579] width 63 height 33
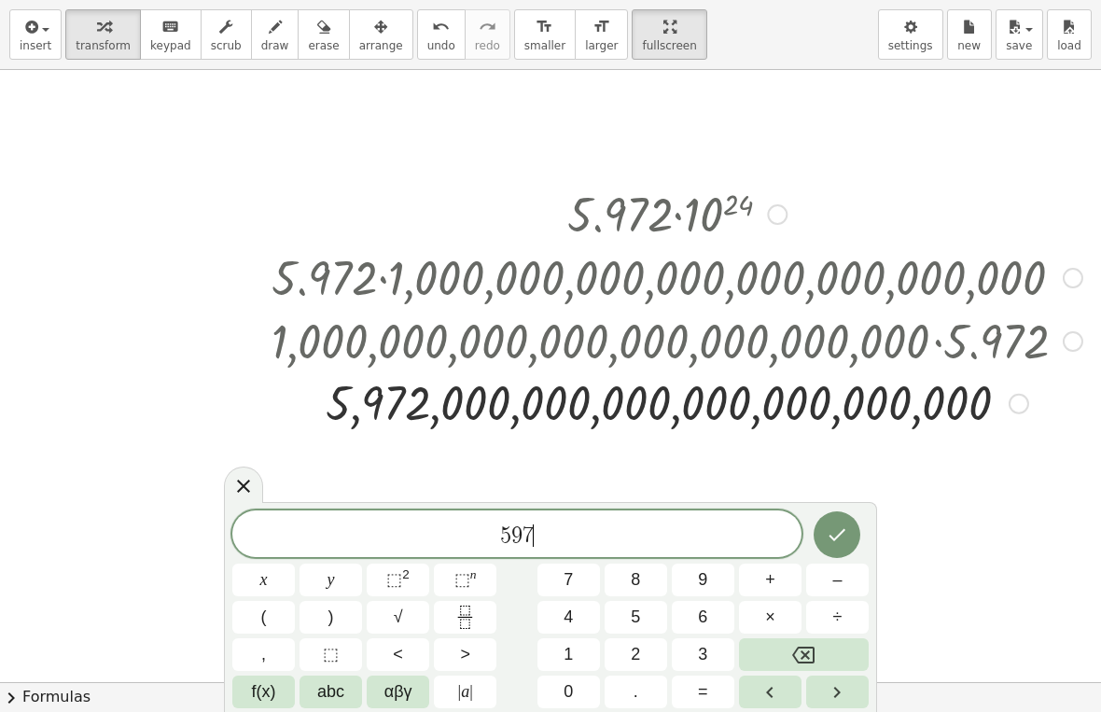
click at [636, 610] on span "5" at bounding box center [635, 617] width 9 height 25
click at [797, 657] on icon "Backspace" at bounding box center [803, 655] width 22 height 22
click at [655, 646] on button "2" at bounding box center [636, 654] width 63 height 33
click at [771, 616] on span "×" at bounding box center [770, 617] width 10 height 25
click at [571, 664] on span "0" at bounding box center [567, 691] width 9 height 25
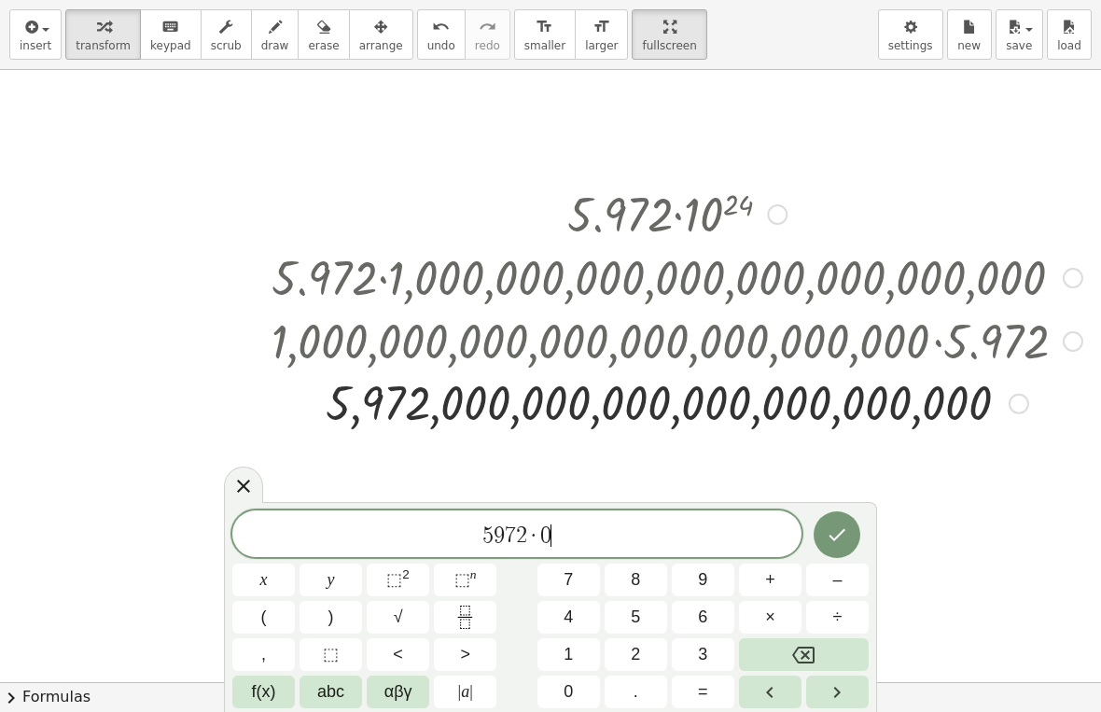
click at [571, 664] on span "0" at bounding box center [567, 691] width 9 height 25
click at [806, 640] on button "Backspace" at bounding box center [804, 654] width 130 height 33
click at [805, 640] on button "Backspace" at bounding box center [804, 654] width 130 height 33
click at [794, 647] on icon "Backspace" at bounding box center [803, 655] width 22 height 22
click at [573, 664] on span "0" at bounding box center [567, 691] width 9 height 25
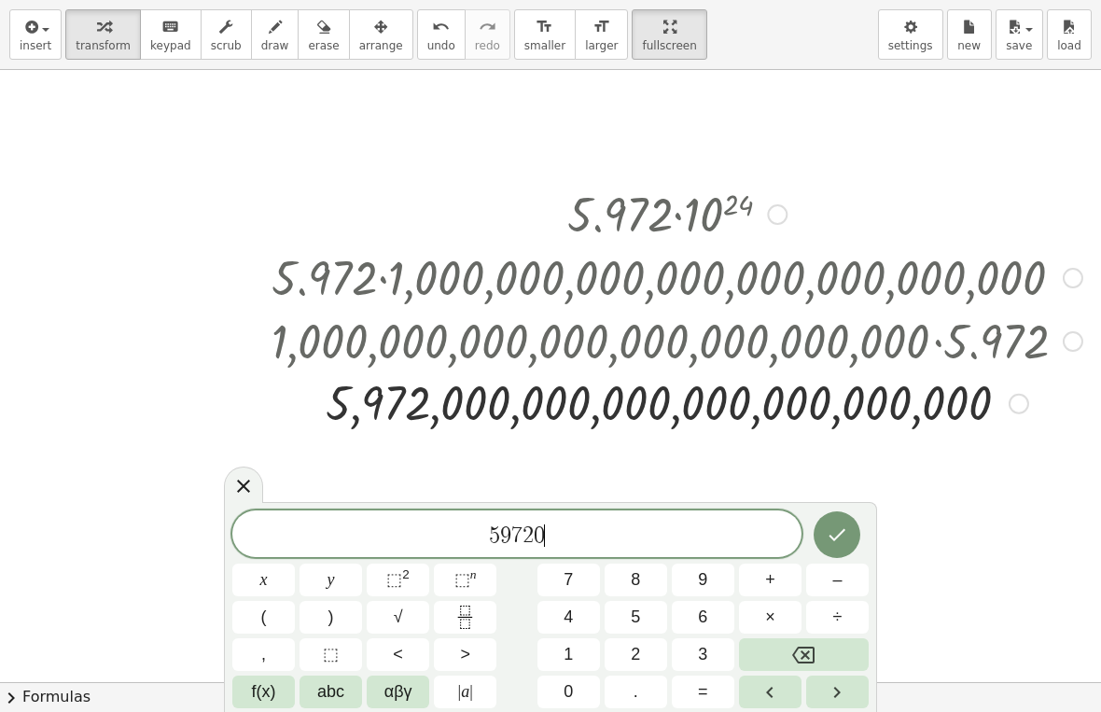
click at [573, 664] on span "0" at bounding box center [567, 691] width 9 height 25
click at [584, 664] on button "1" at bounding box center [568, 654] width 63 height 33
click at [577, 664] on button "1" at bounding box center [568, 654] width 63 height 33
click at [781, 664] on button "Backspace" at bounding box center [804, 654] width 130 height 33
click at [805, 656] on icon "Backspace" at bounding box center [803, 654] width 22 height 17
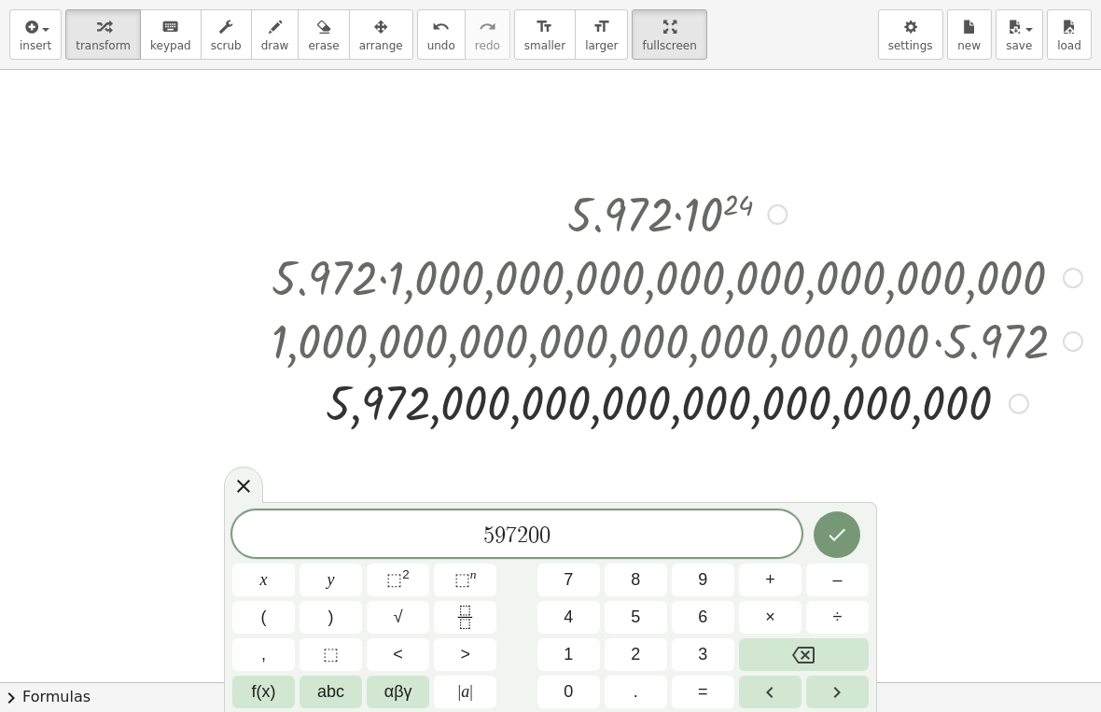
click at [568, 664] on span "0" at bounding box center [567, 691] width 9 height 25
click at [567, 664] on span "0" at bounding box center [567, 691] width 9 height 25
click at [566, 664] on span "0" at bounding box center [567, 691] width 9 height 25
click at [575, 664] on button "0" at bounding box center [568, 691] width 63 height 33
click at [562, 664] on button "0" at bounding box center [568, 691] width 63 height 33
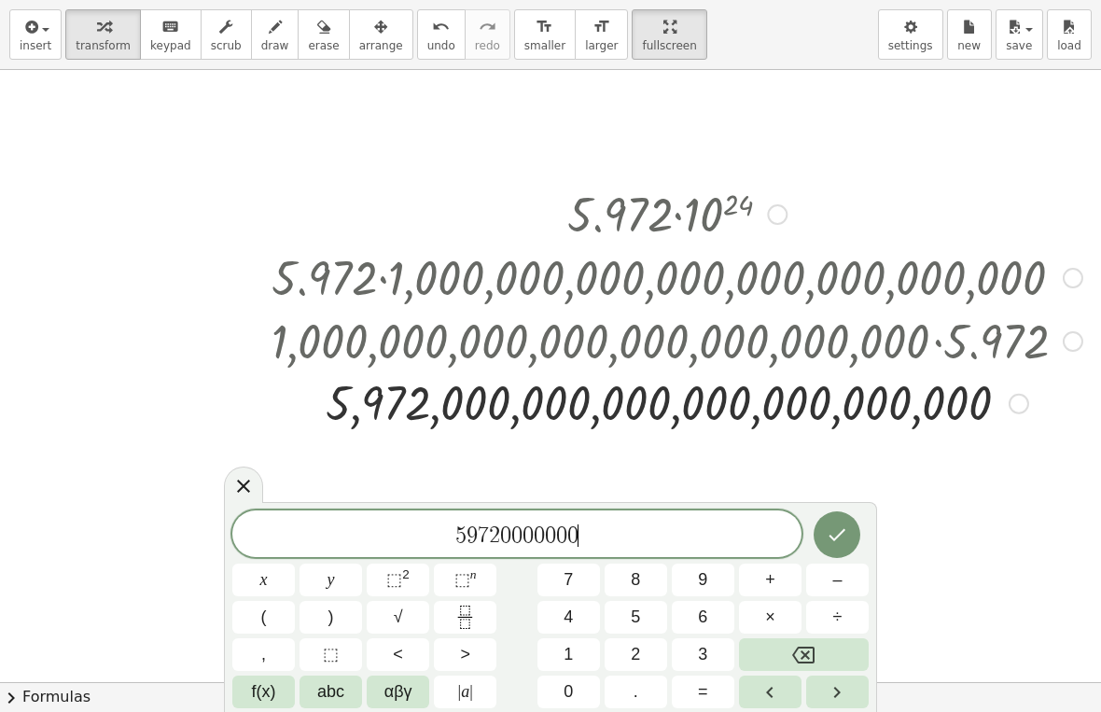
click at [560, 664] on button "0" at bounding box center [568, 691] width 63 height 33
click at [562, 664] on button "0" at bounding box center [568, 691] width 63 height 33
click at [577, 664] on button "0" at bounding box center [568, 691] width 63 height 33
click at [579, 664] on button "0" at bounding box center [568, 691] width 63 height 33
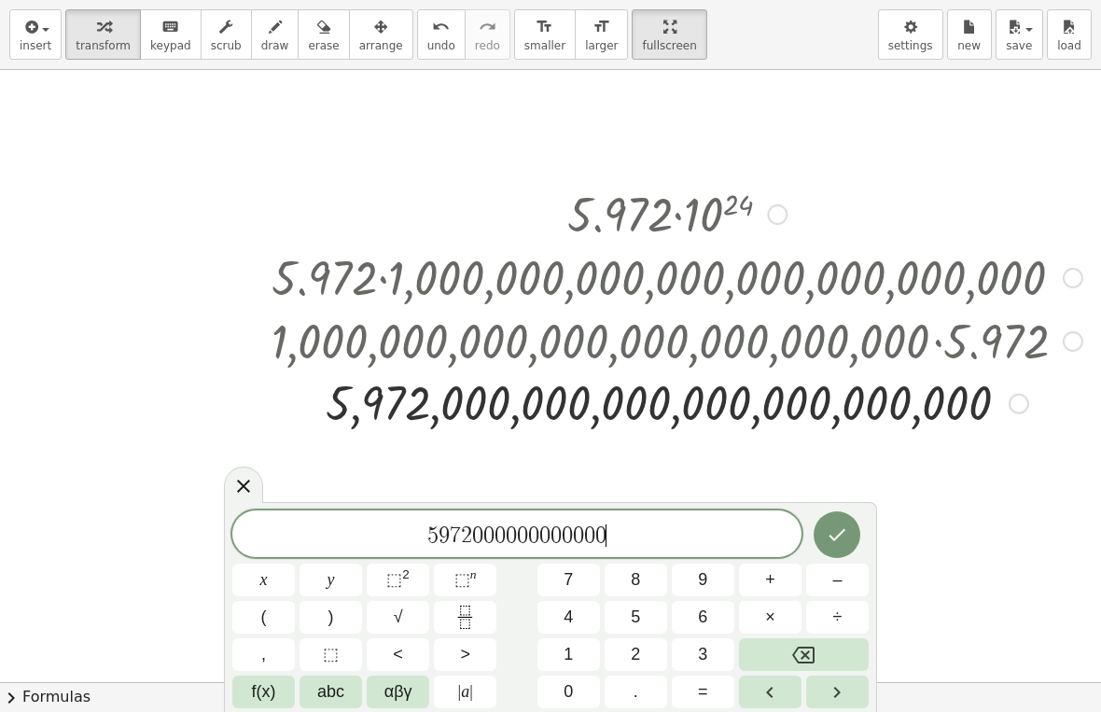
click at [578, 664] on button "0" at bounding box center [568, 691] width 63 height 33
click at [577, 664] on button "0" at bounding box center [568, 691] width 63 height 33
click at [580, 664] on button "0" at bounding box center [568, 691] width 63 height 33
click at [579, 664] on button "0" at bounding box center [568, 691] width 63 height 33
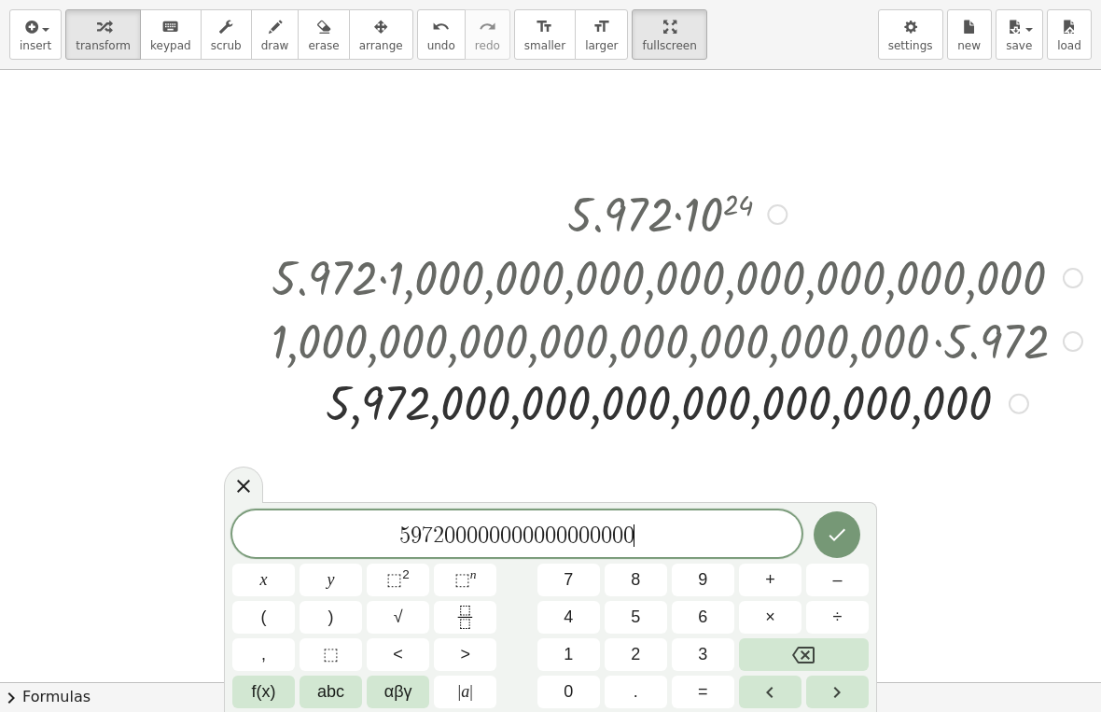
click at [578, 664] on button "0" at bounding box center [568, 691] width 63 height 33
click at [452, 536] on span "0" at bounding box center [455, 535] width 11 height 22
click at [719, 527] on span "5 9 7 2 0 ​ 0 0 0 0 0 0 0 0 0 0 0 0 0 0 0 0 0" at bounding box center [516, 535] width 569 height 26
click at [572, 664] on span "0" at bounding box center [567, 691] width 9 height 25
click at [573, 664] on span "0" at bounding box center [567, 691] width 9 height 25
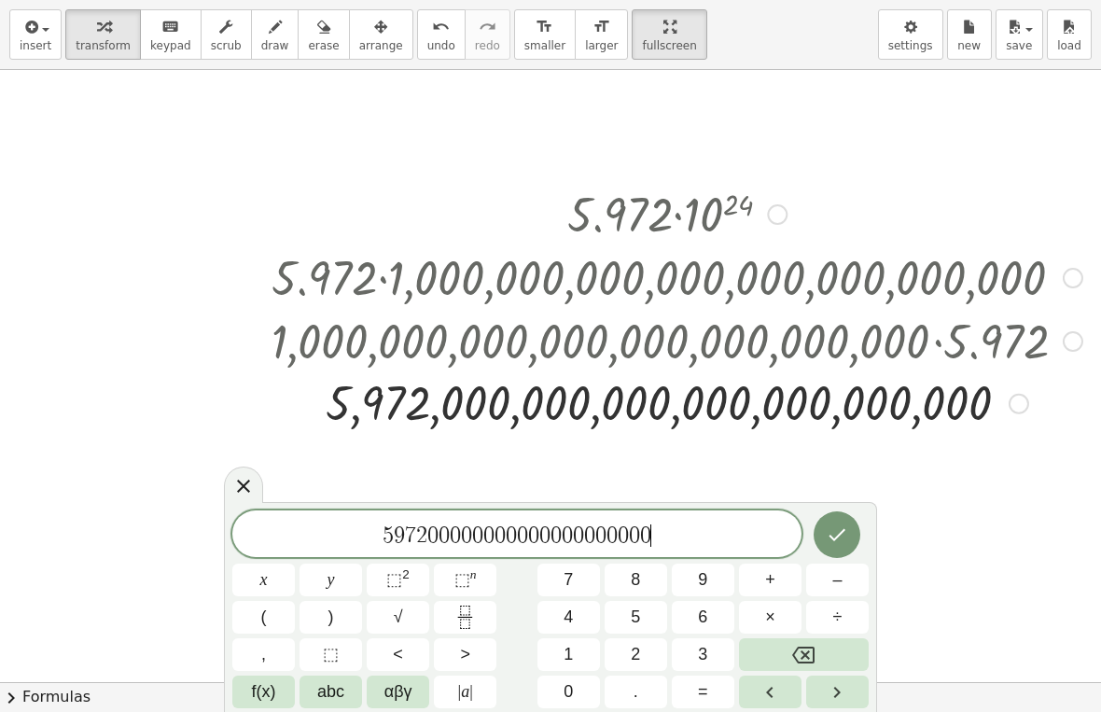
click at [573, 664] on span "0" at bounding box center [567, 691] width 9 height 25
click at [778, 615] on button "×" at bounding box center [770, 617] width 63 height 33
click at [566, 664] on span "0" at bounding box center [567, 691] width 9 height 25
click at [640, 664] on button "." at bounding box center [636, 691] width 63 height 33
click at [575, 650] on button "1" at bounding box center [568, 654] width 63 height 33
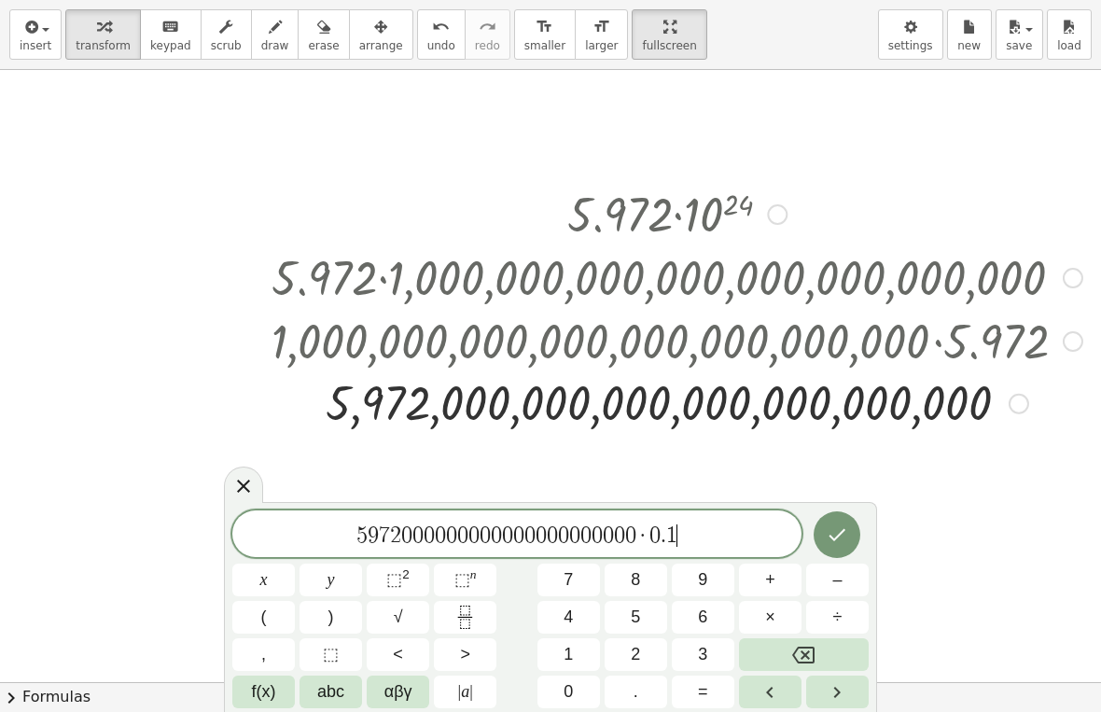
click at [571, 664] on span "0" at bounding box center [567, 691] width 9 height 25
click at [582, 571] on button "7" at bounding box center [568, 579] width 63 height 33
click at [581, 570] on button "7" at bounding box center [568, 579] width 63 height 33
click at [723, 535] on span "5 9 7 2 0 0 0 0 0 0 0 0 0 0 0 0 0 0 0 0 0 0 0 0 0 · 0 . 1 0 7 7 ​" at bounding box center [516, 535] width 569 height 26
click at [784, 654] on button "Backspace" at bounding box center [804, 654] width 130 height 33
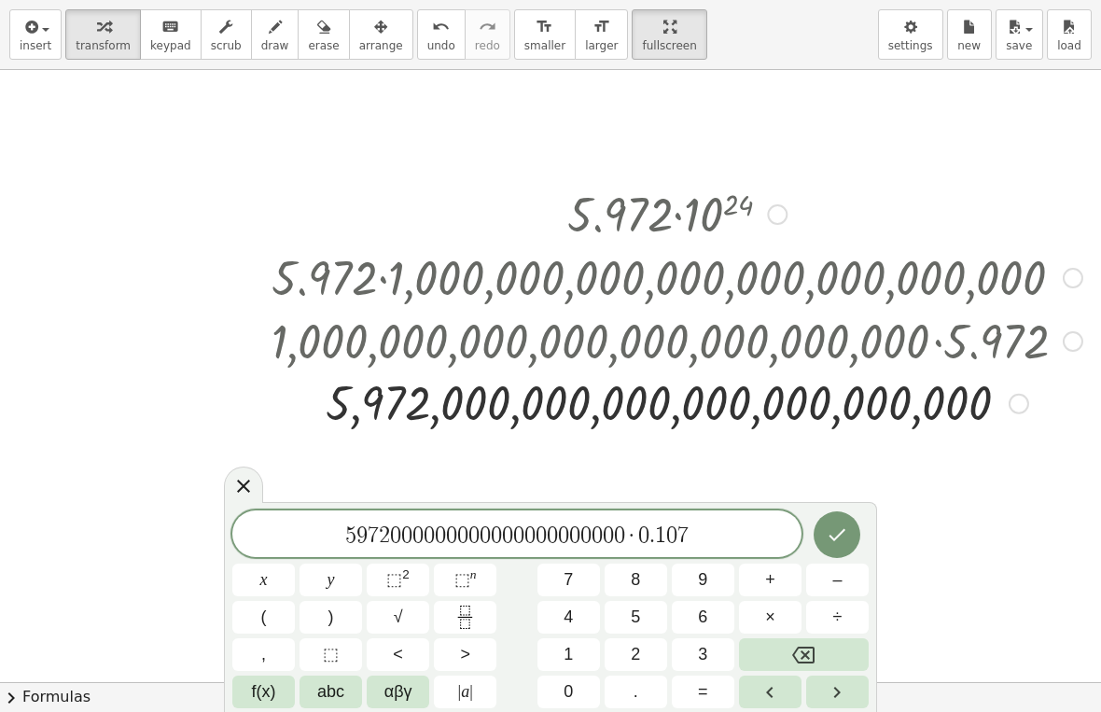
click at [576, 607] on button "4" at bounding box center [568, 617] width 63 height 33
click at [838, 531] on icon "Done" at bounding box center [837, 534] width 22 height 22
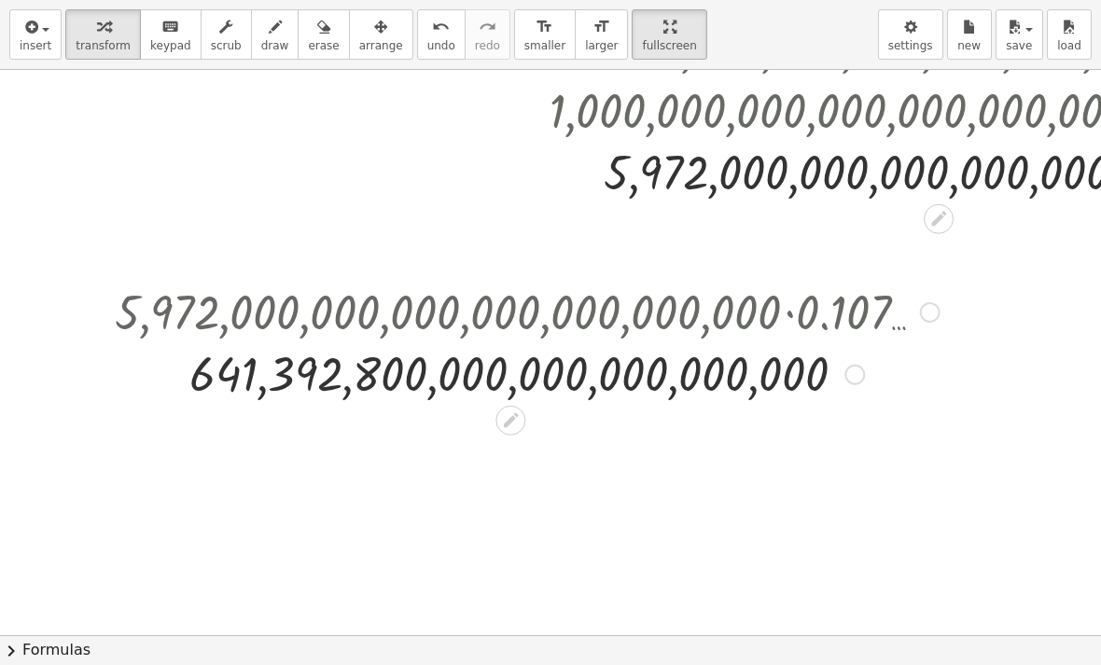
scroll to position [584, 0]
